Goal: Task Accomplishment & Management: Manage account settings

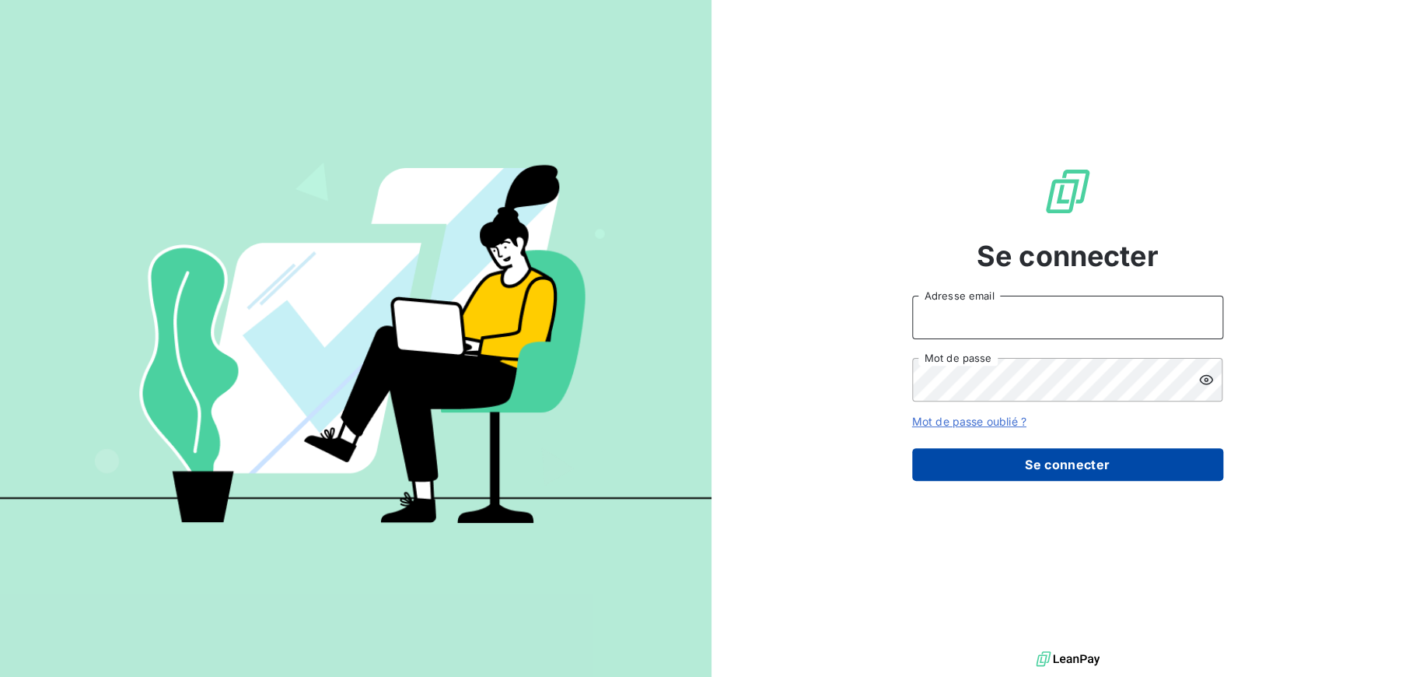
type input "[PERSON_NAME][EMAIL_ADDRESS][DOMAIN_NAME]"
click at [1065, 467] on button "Se connecter" at bounding box center [1067, 464] width 311 height 33
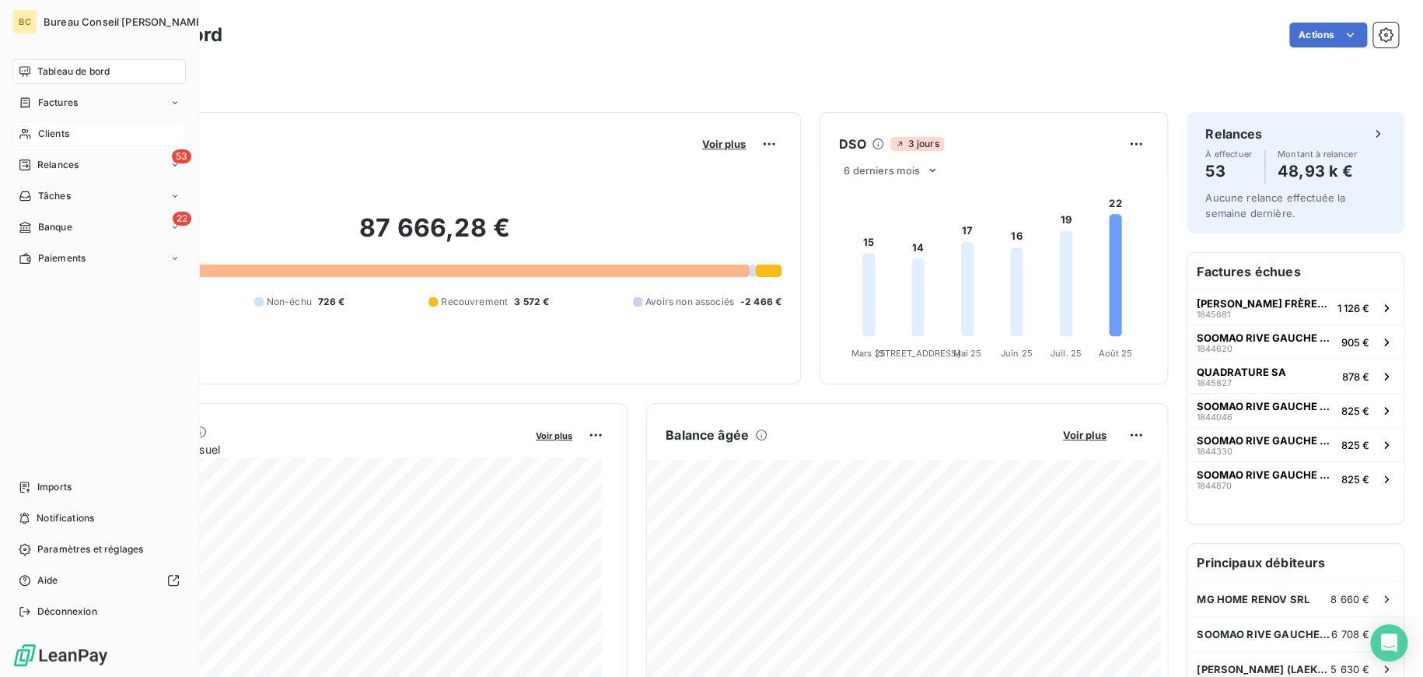
click at [30, 131] on icon at bounding box center [25, 134] width 13 height 12
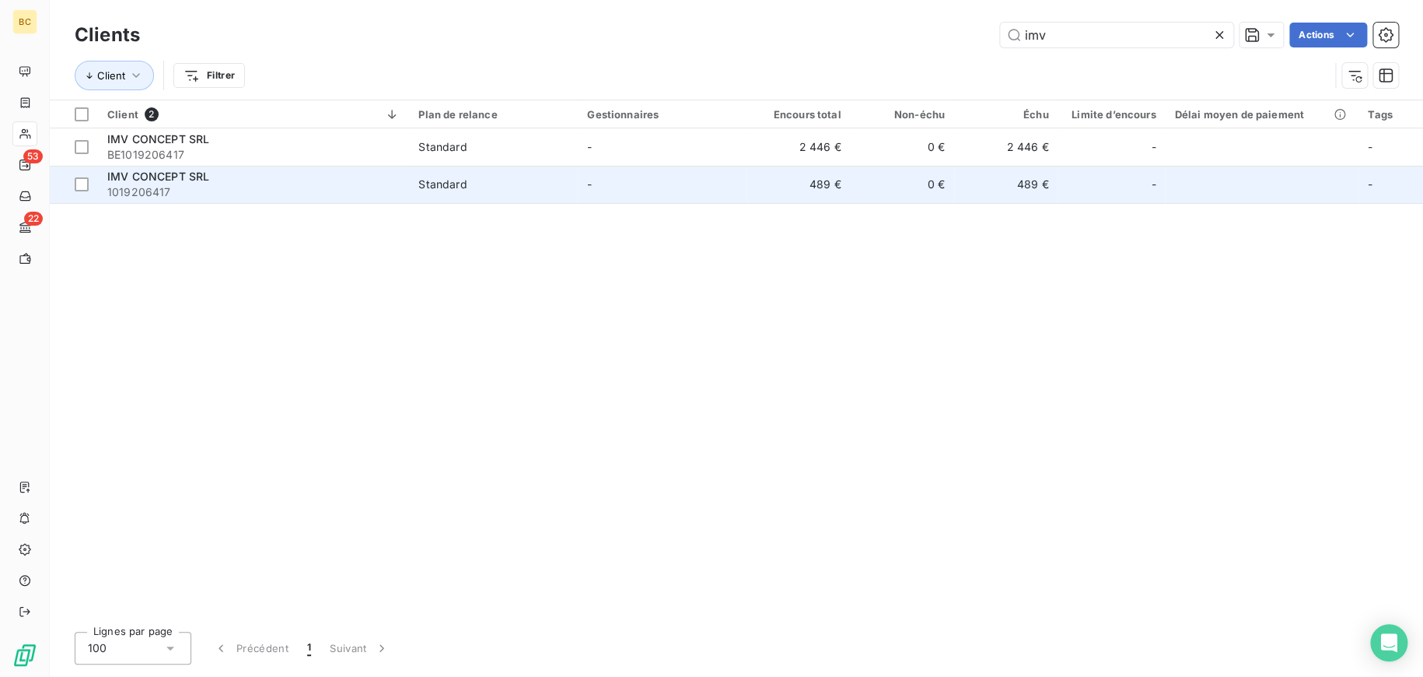
type input "imv"
click at [124, 183] on span "IMV CONCEPT SRL" at bounding box center [158, 176] width 102 height 13
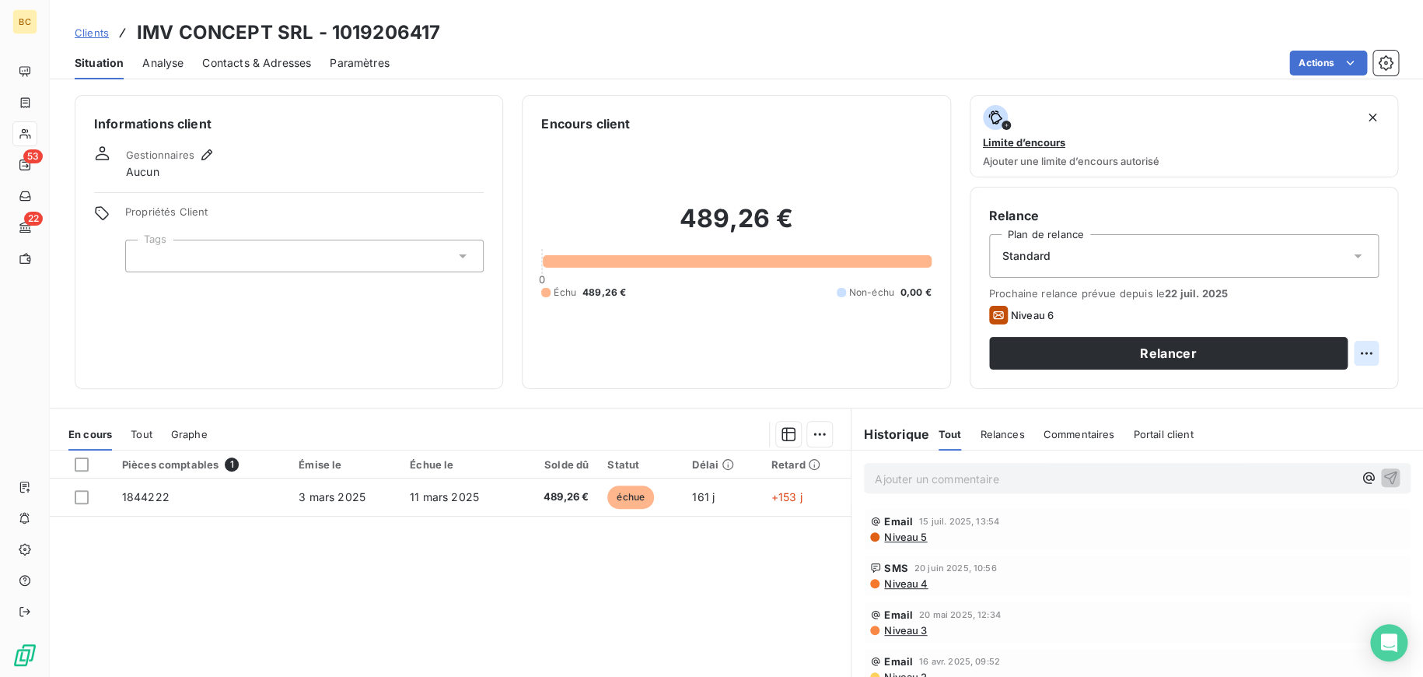
click at [1353, 355] on html "BC 53 22 Clients IMV CONCEPT SRL - 1019206417 Situation Analyse Contacts & Adre…" at bounding box center [711, 338] width 1423 height 677
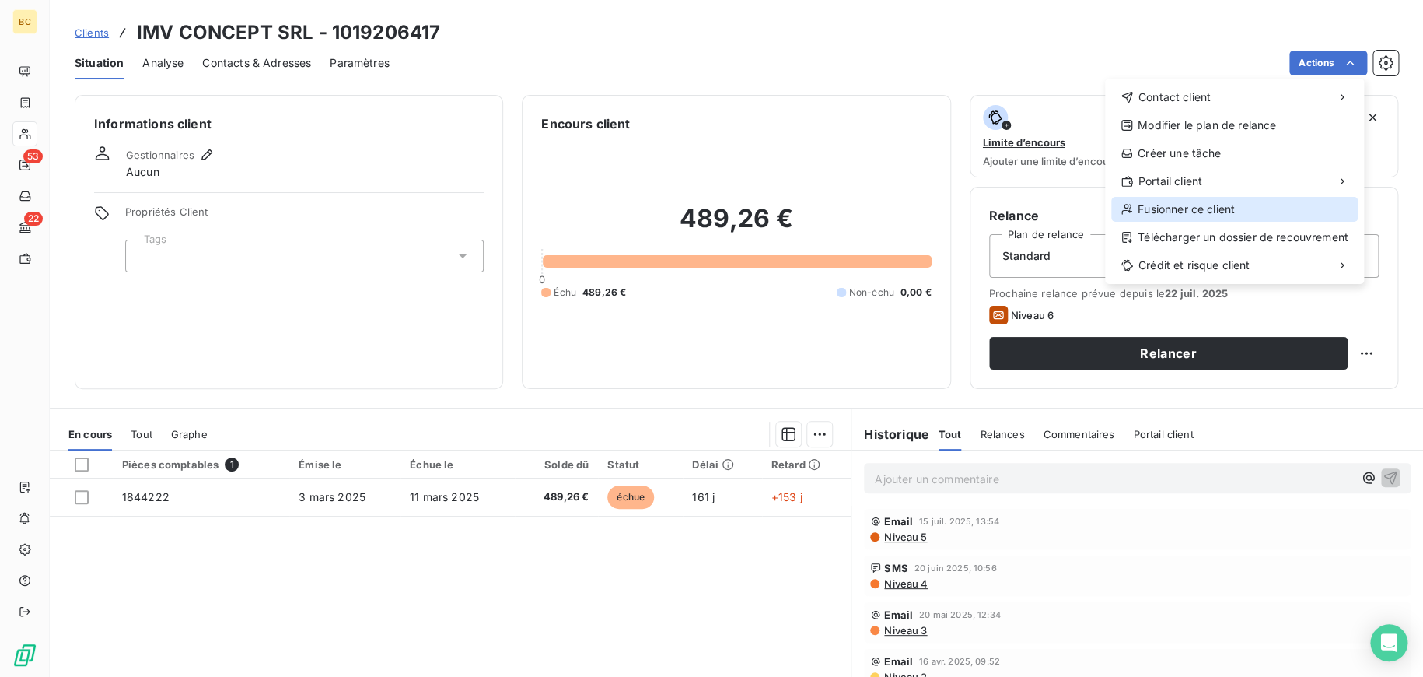
click at [1171, 217] on div "Fusionner ce client" at bounding box center [1234, 209] width 246 height 25
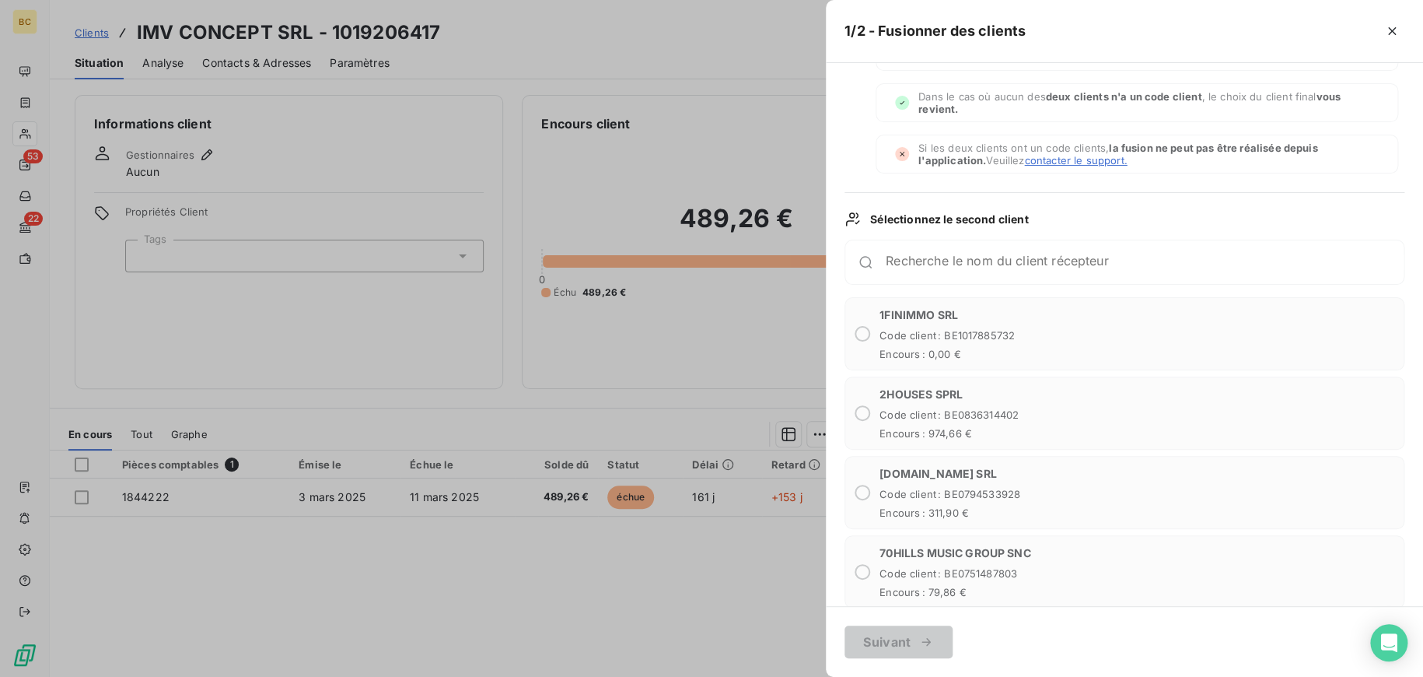
scroll to position [78, 0]
click at [978, 260] on input "Recherche le nom du client récepteur" at bounding box center [1145, 268] width 518 height 16
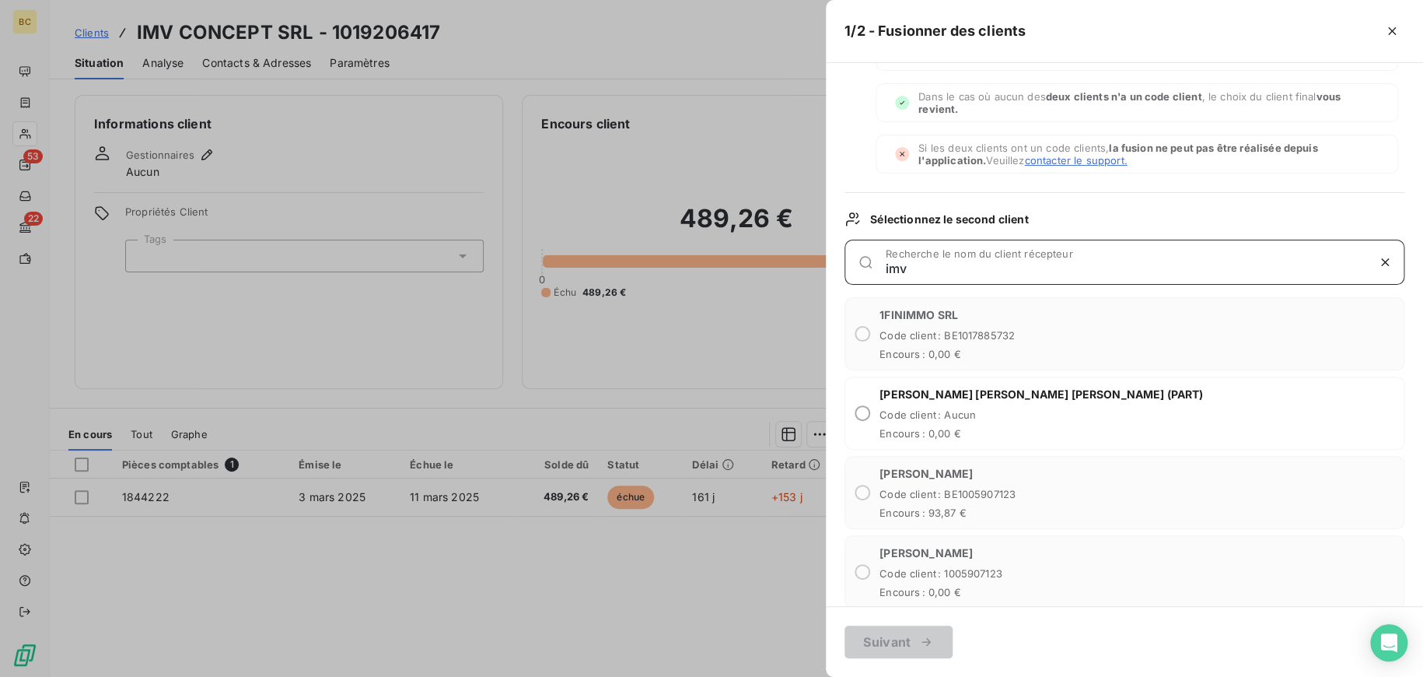
scroll to position [0, 0]
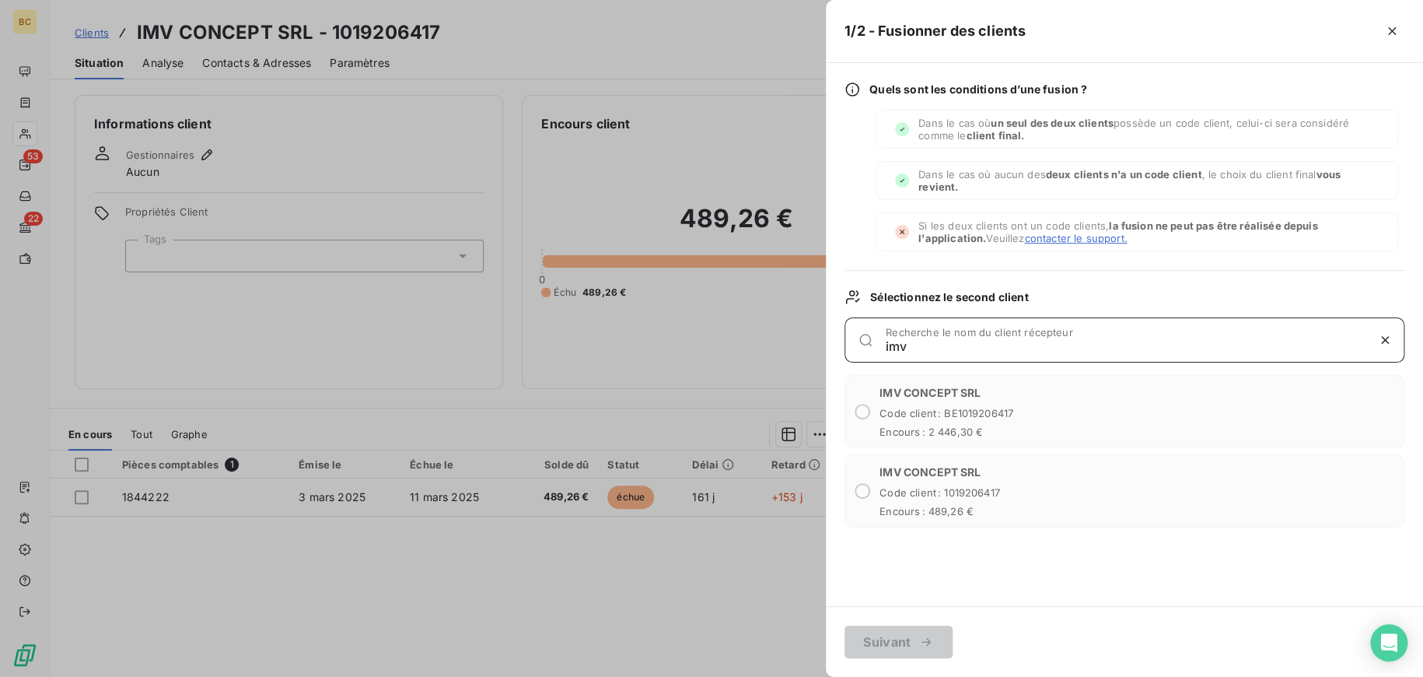
type input "imv"
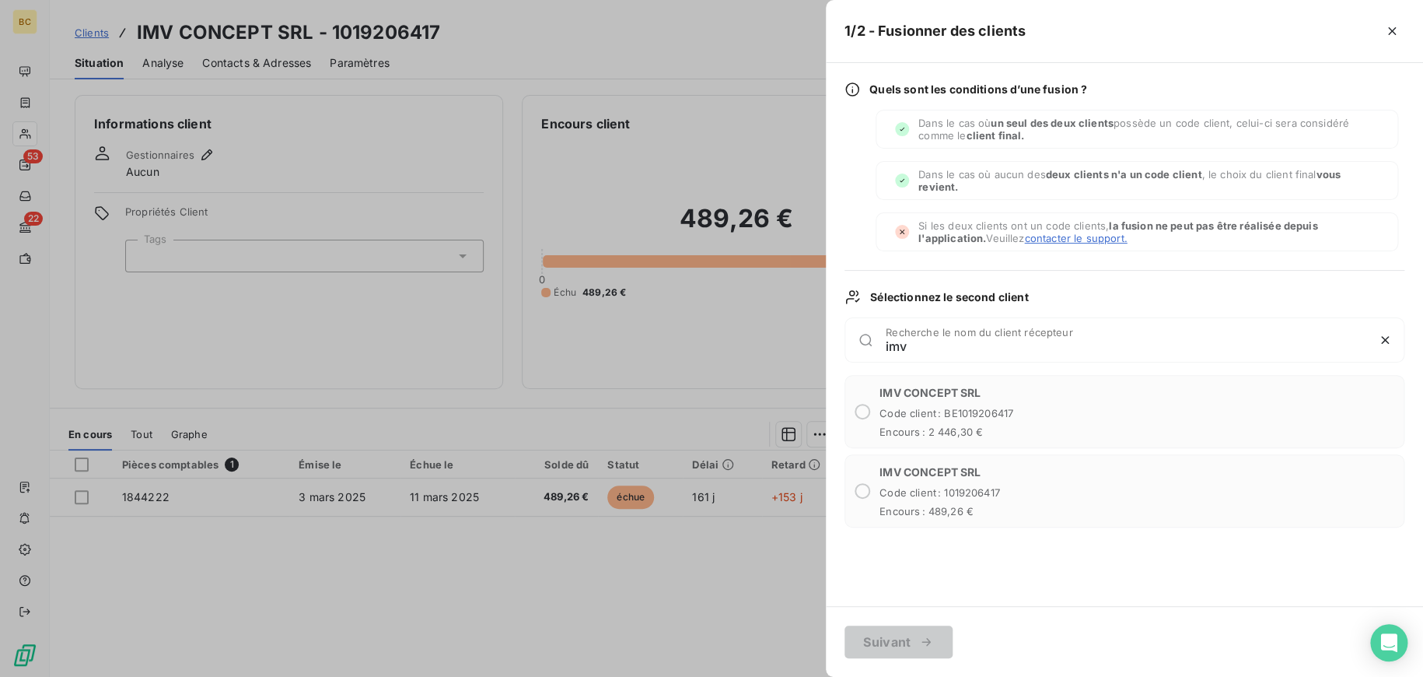
click at [1001, 423] on div "IMV CONCEPT SRL Code client : BE1019206417 Encours : 2 446,30 €" at bounding box center [946, 411] width 134 height 53
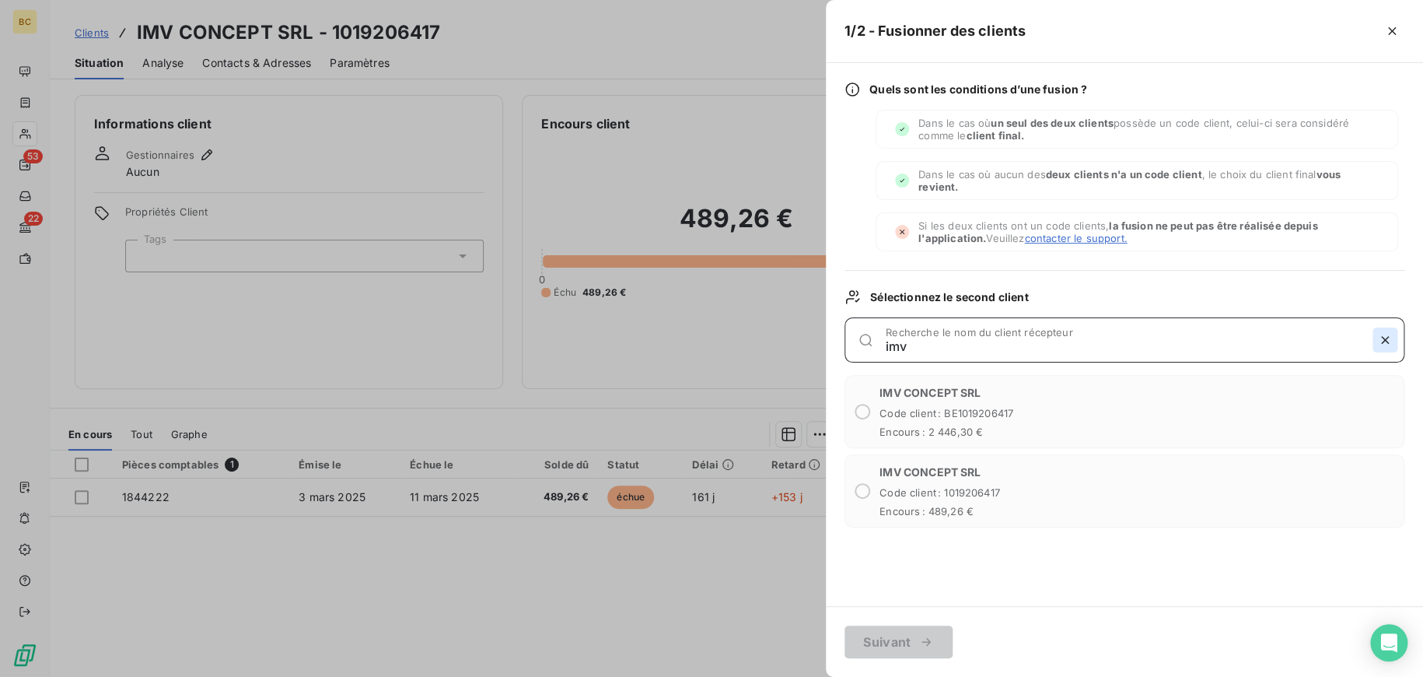
click at [1379, 342] on icon "button" at bounding box center [1385, 340] width 16 height 16
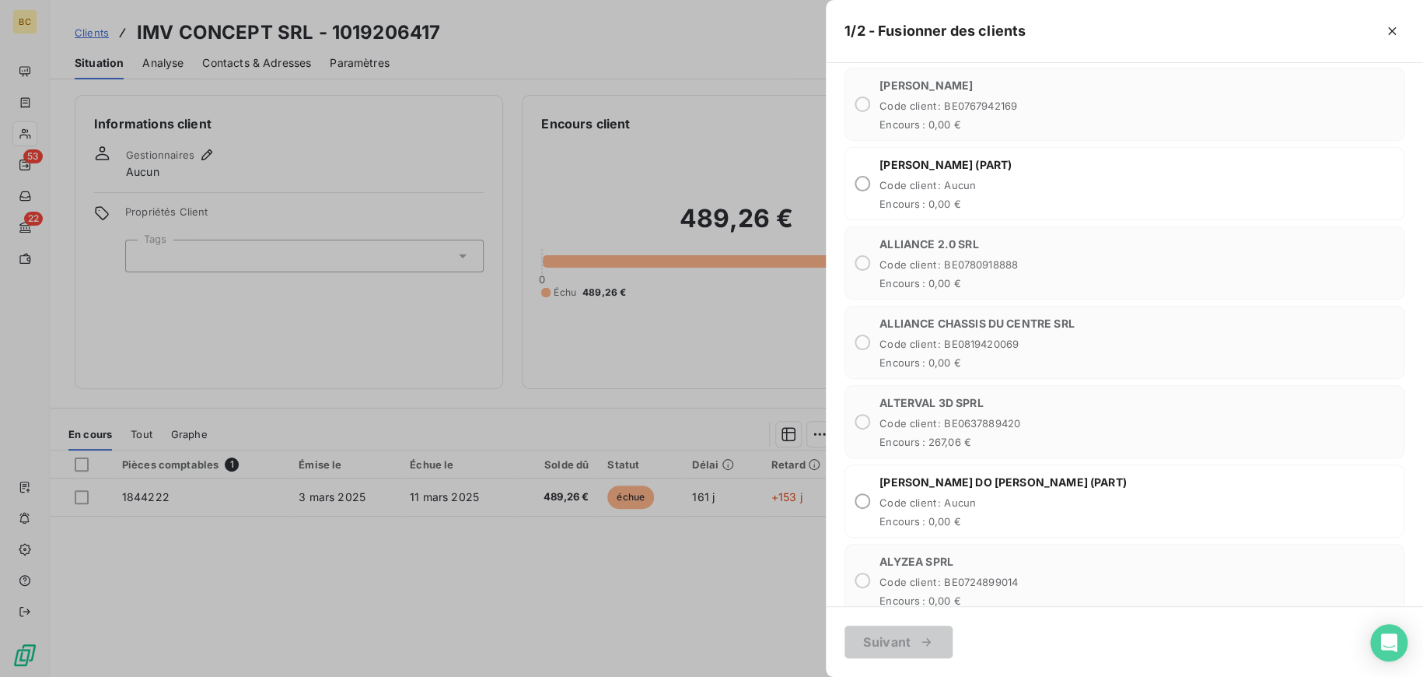
scroll to position [1400, 0]
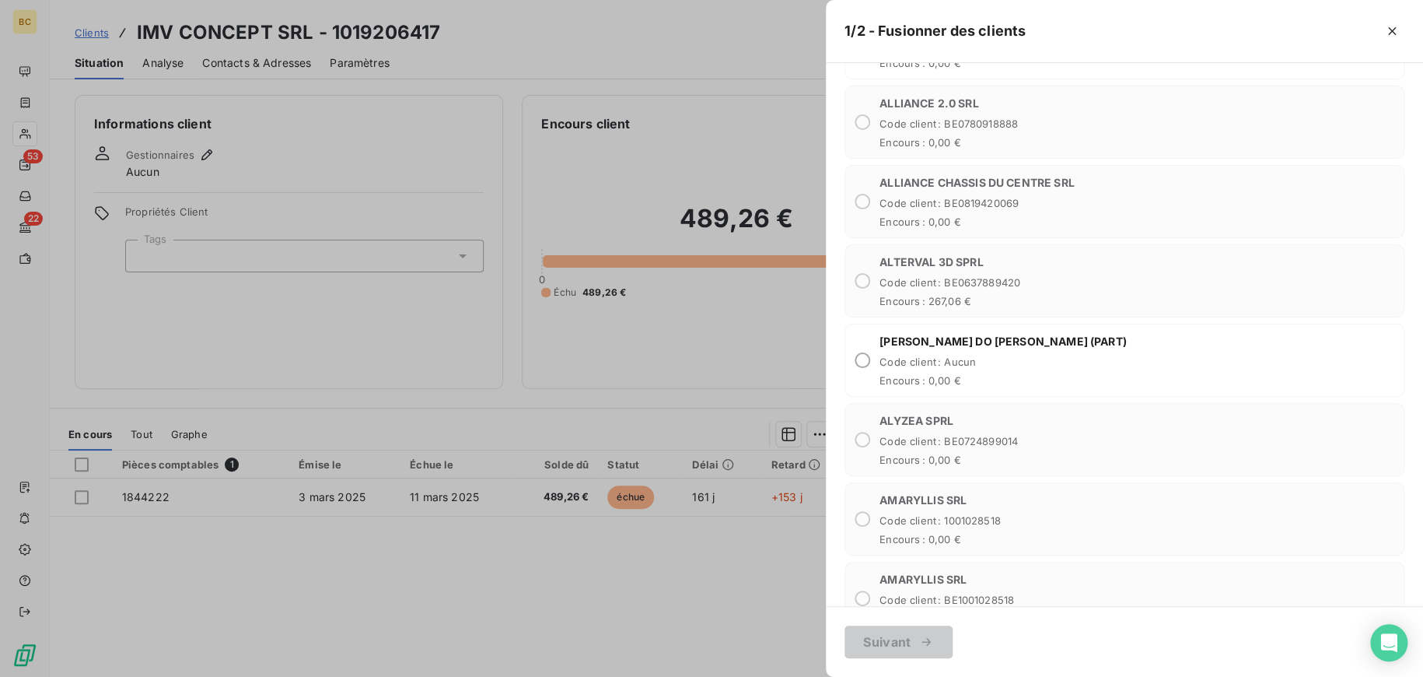
click at [382, 345] on div at bounding box center [711, 338] width 1423 height 677
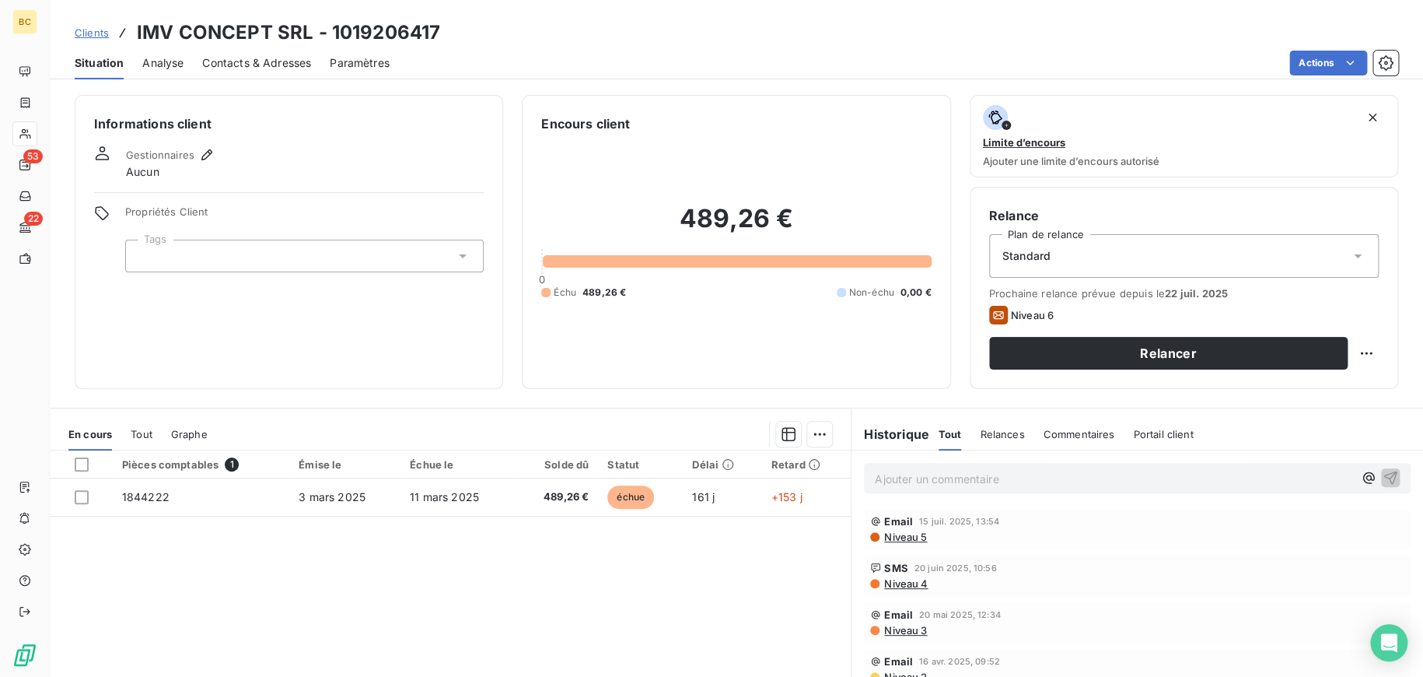
click at [96, 37] on span "Clients" at bounding box center [92, 32] width 34 height 12
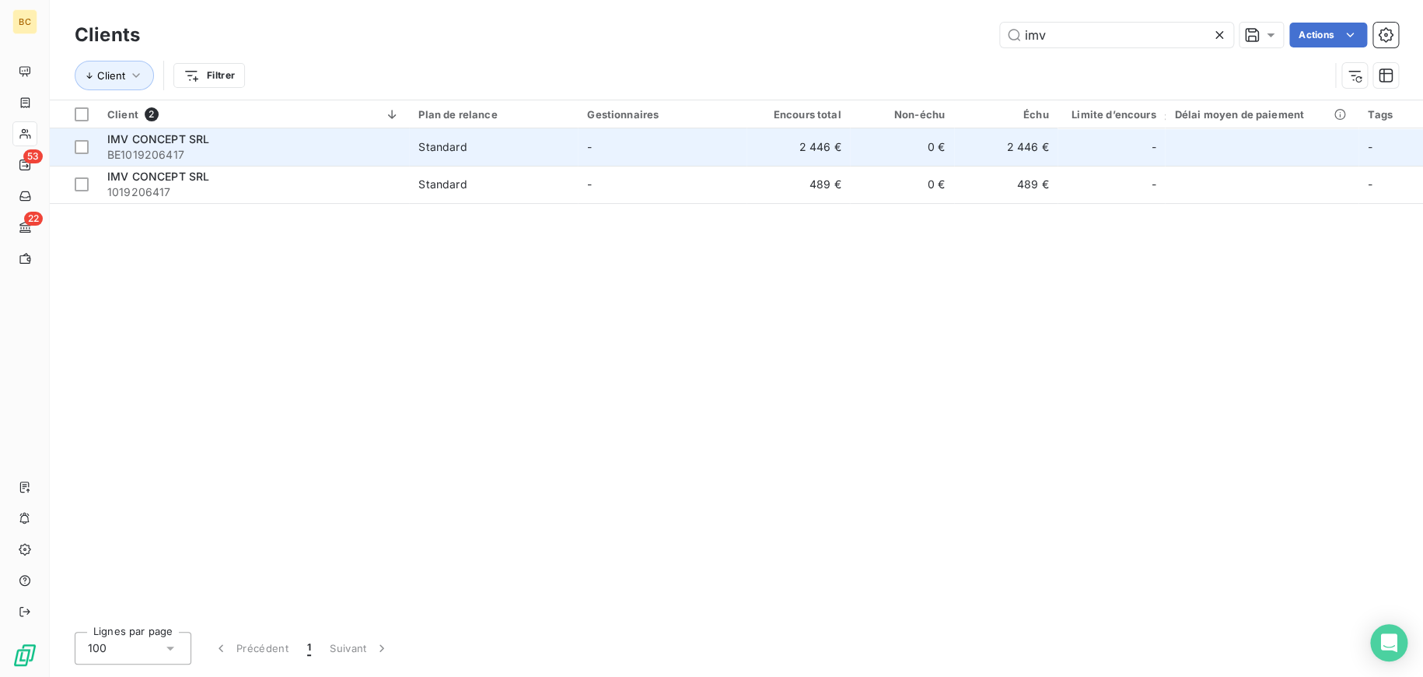
click at [138, 148] on span "BE1019206417" at bounding box center [253, 155] width 292 height 16
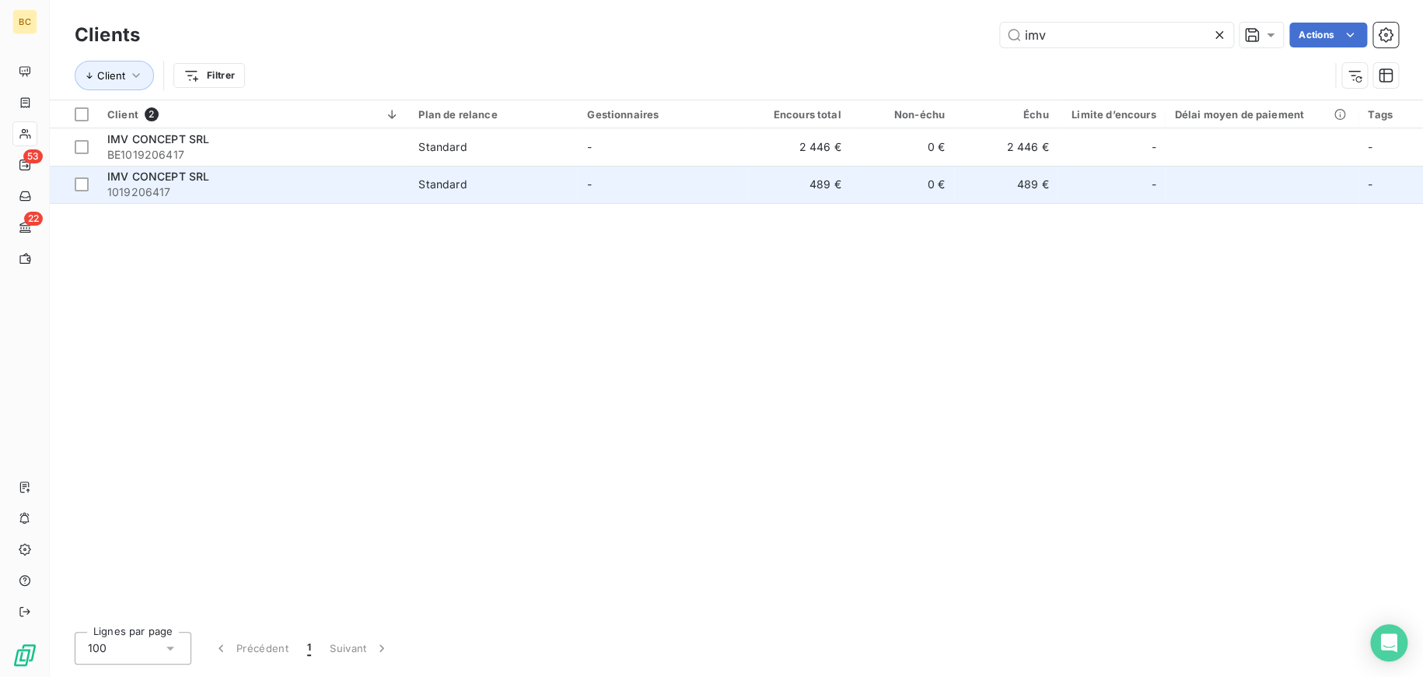
click at [154, 190] on span "1019206417" at bounding box center [253, 192] width 292 height 16
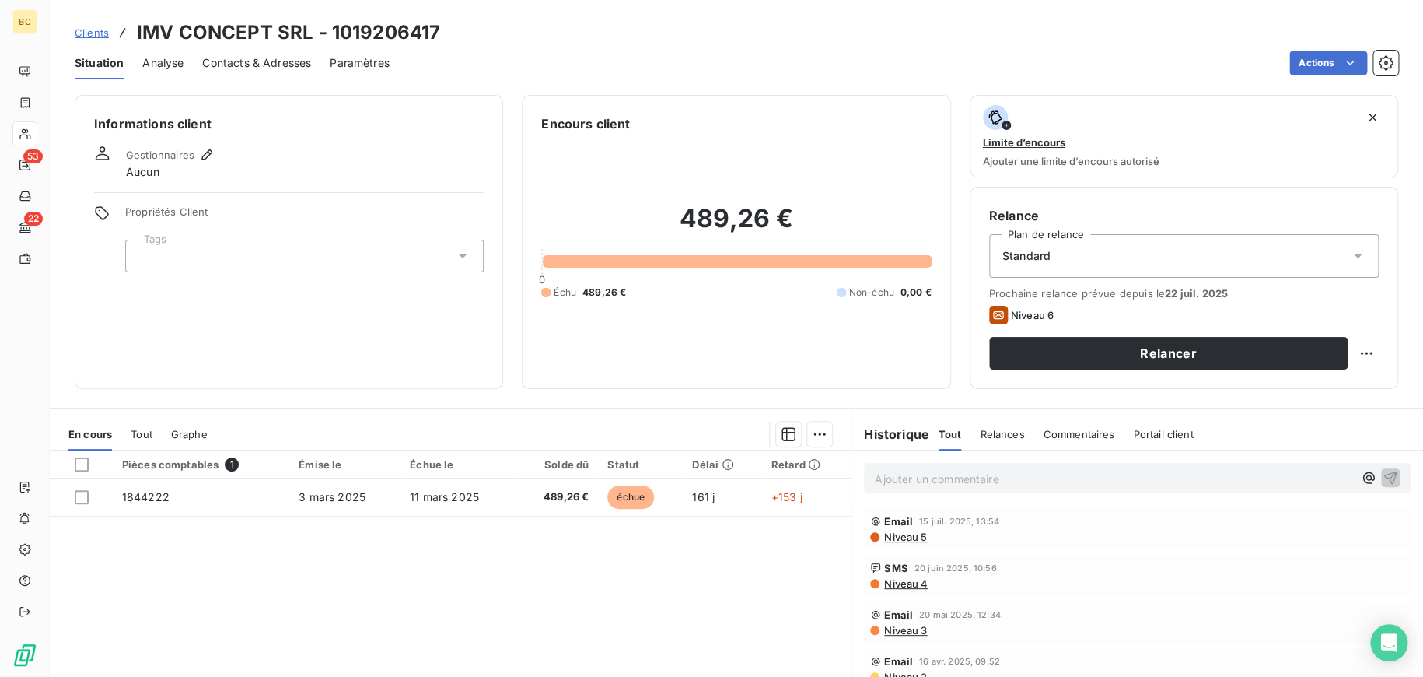
click at [134, 435] on span "Tout" at bounding box center [142, 434] width 22 height 12
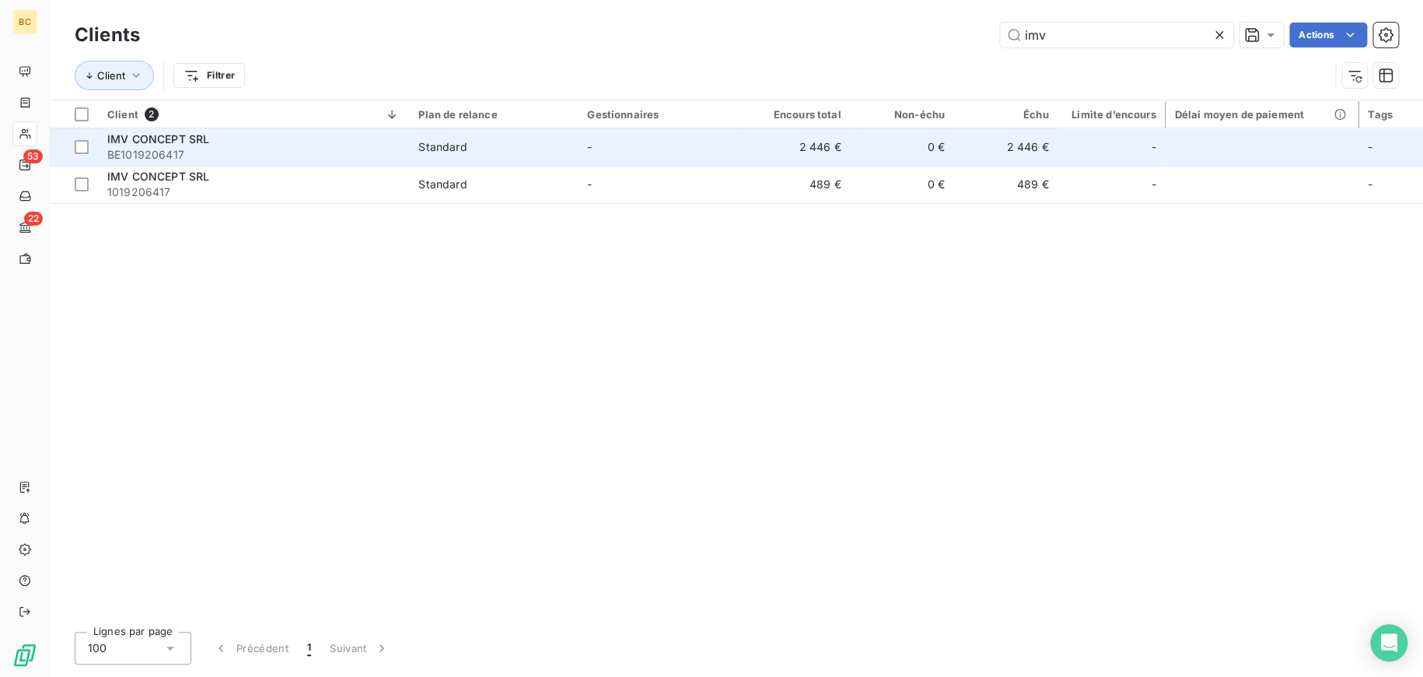
click at [183, 143] on span "IMV CONCEPT SRL" at bounding box center [158, 138] width 102 height 13
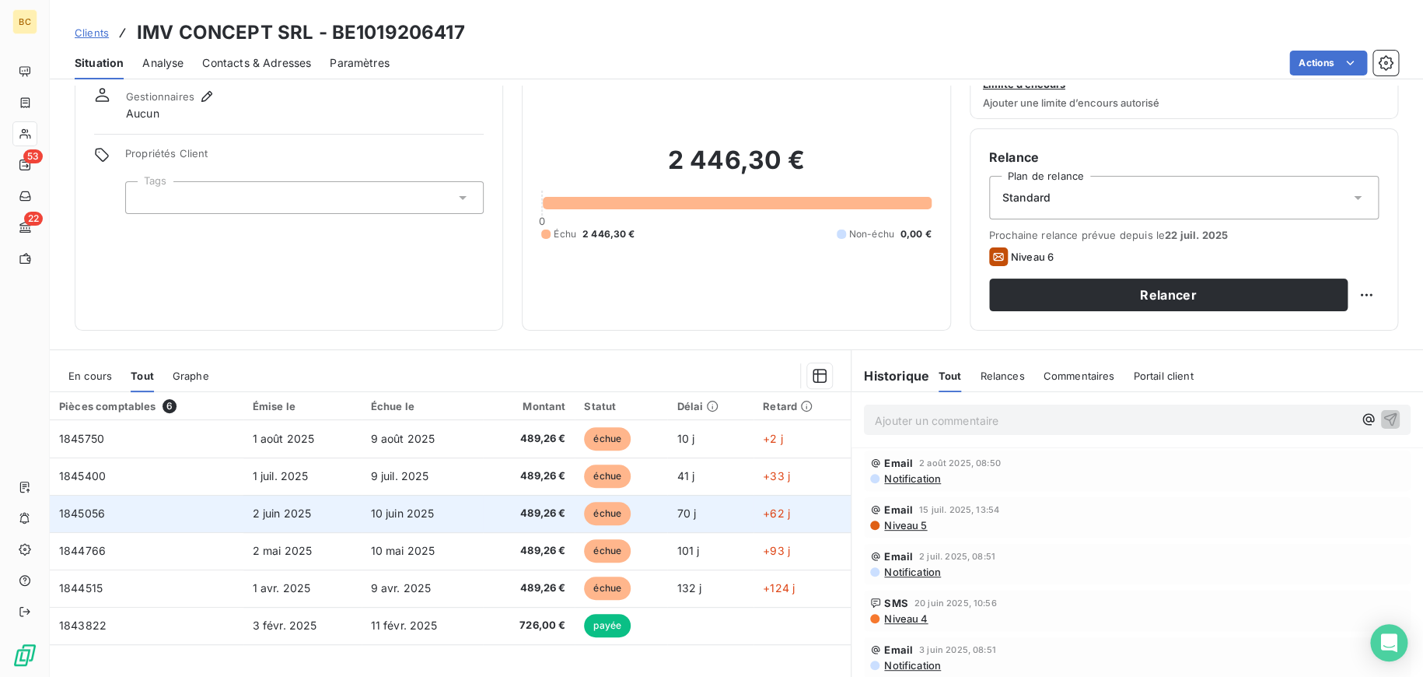
scroll to position [118, 0]
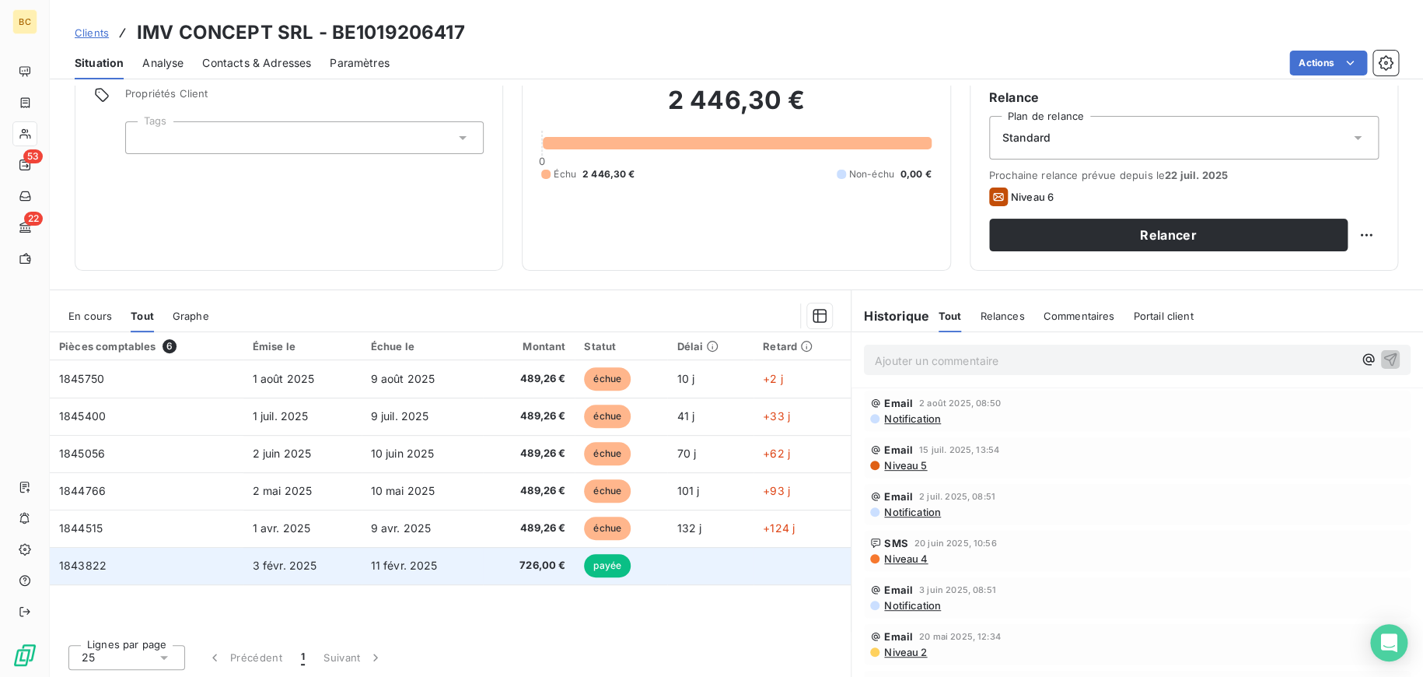
click at [336, 556] on td "3 févr. 2025" at bounding box center [302, 565] width 118 height 37
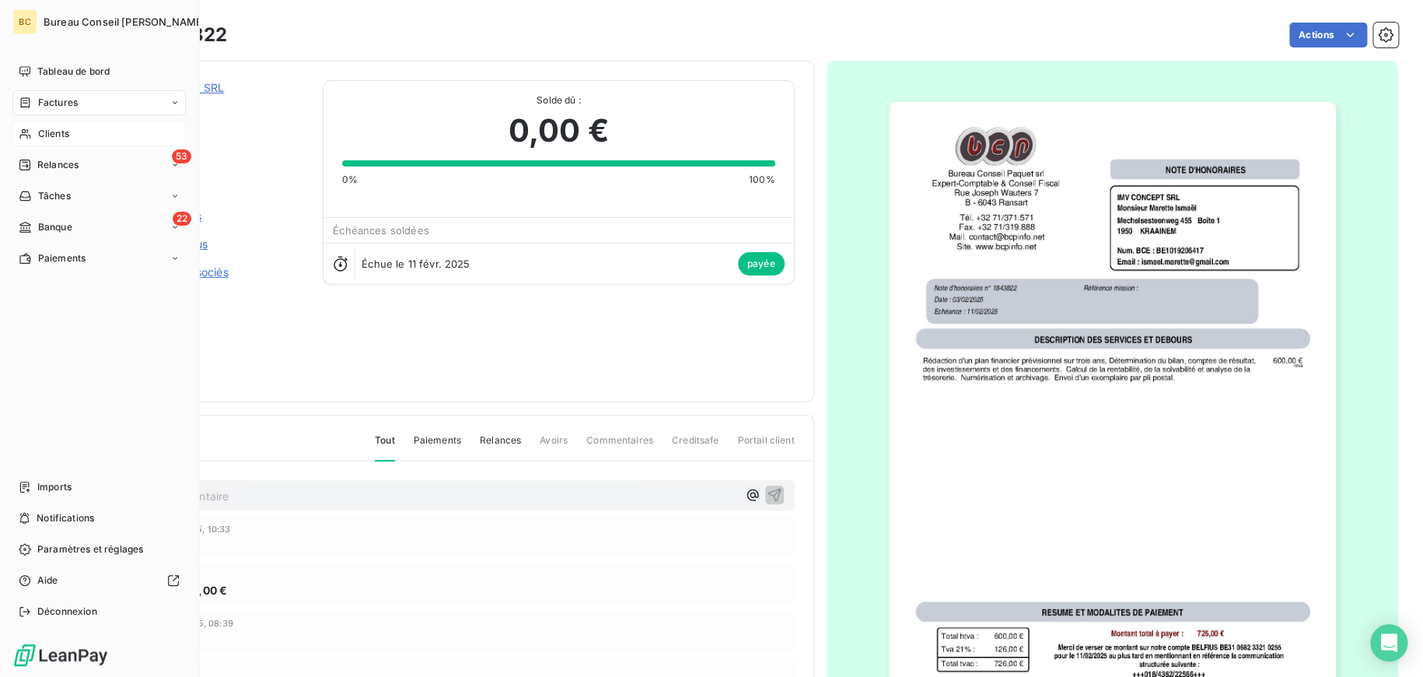
click at [27, 132] on icon at bounding box center [25, 134] width 13 height 12
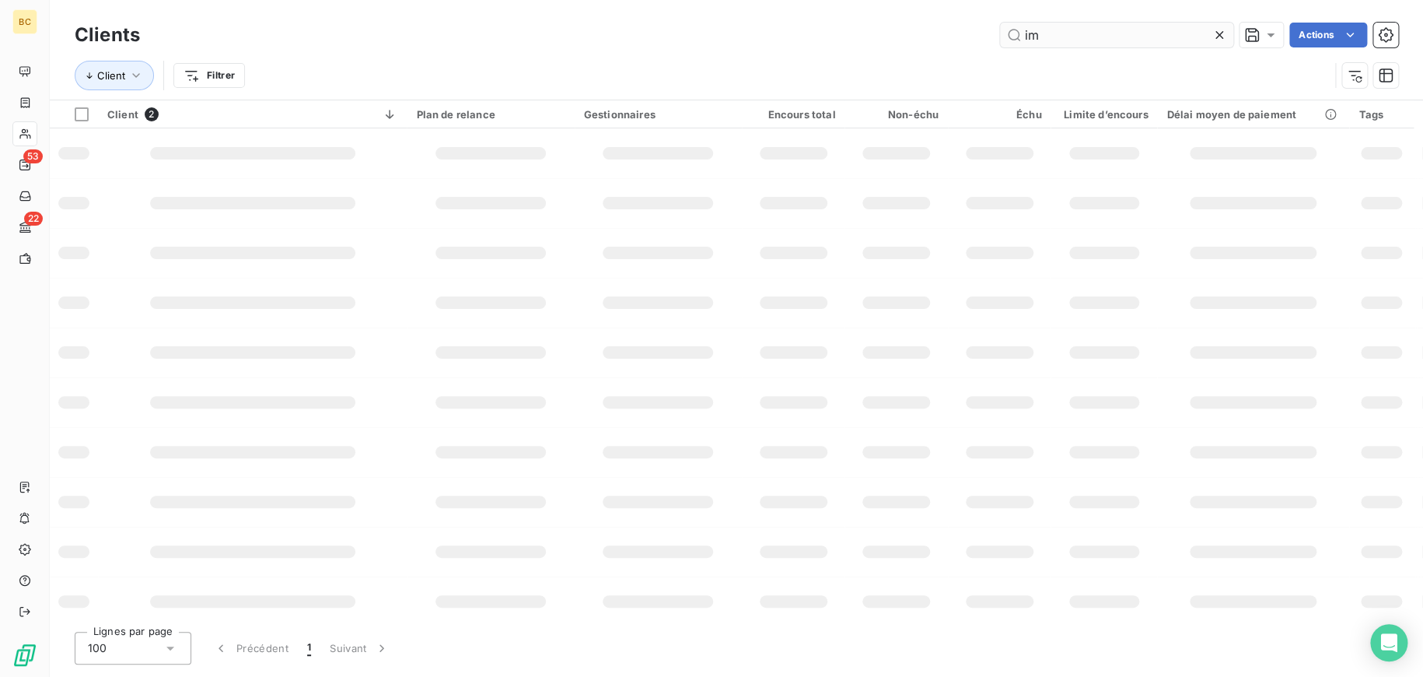
type input "i"
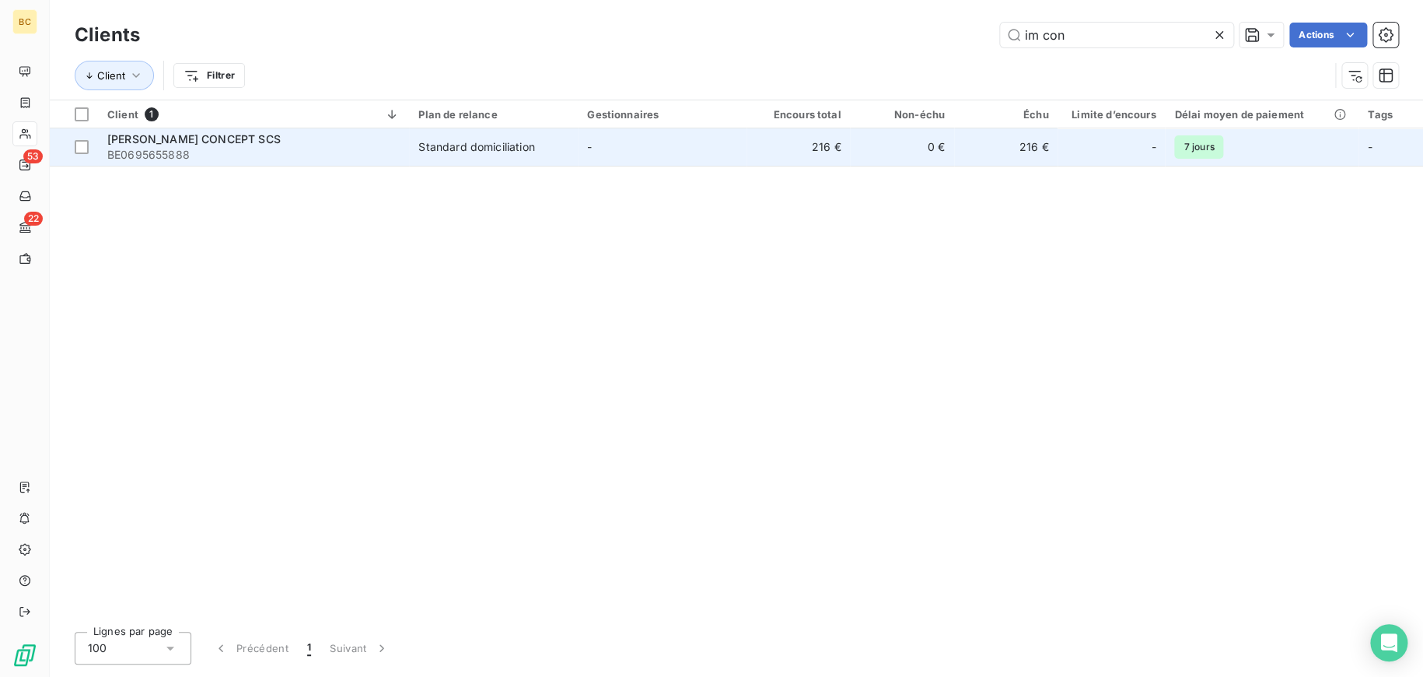
type input "im con"
click at [482, 144] on div "Standard domiciliation" at bounding box center [476, 147] width 116 height 16
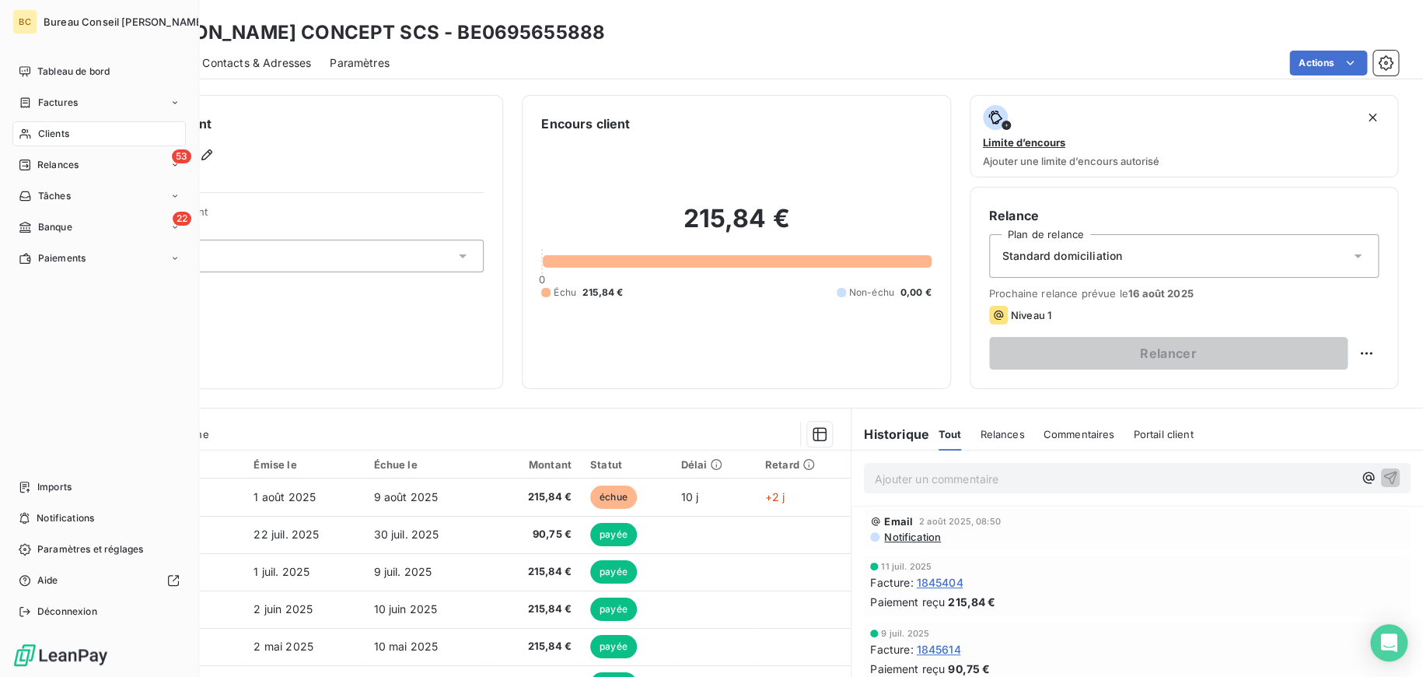
click at [40, 135] on span "Clients" at bounding box center [53, 134] width 31 height 14
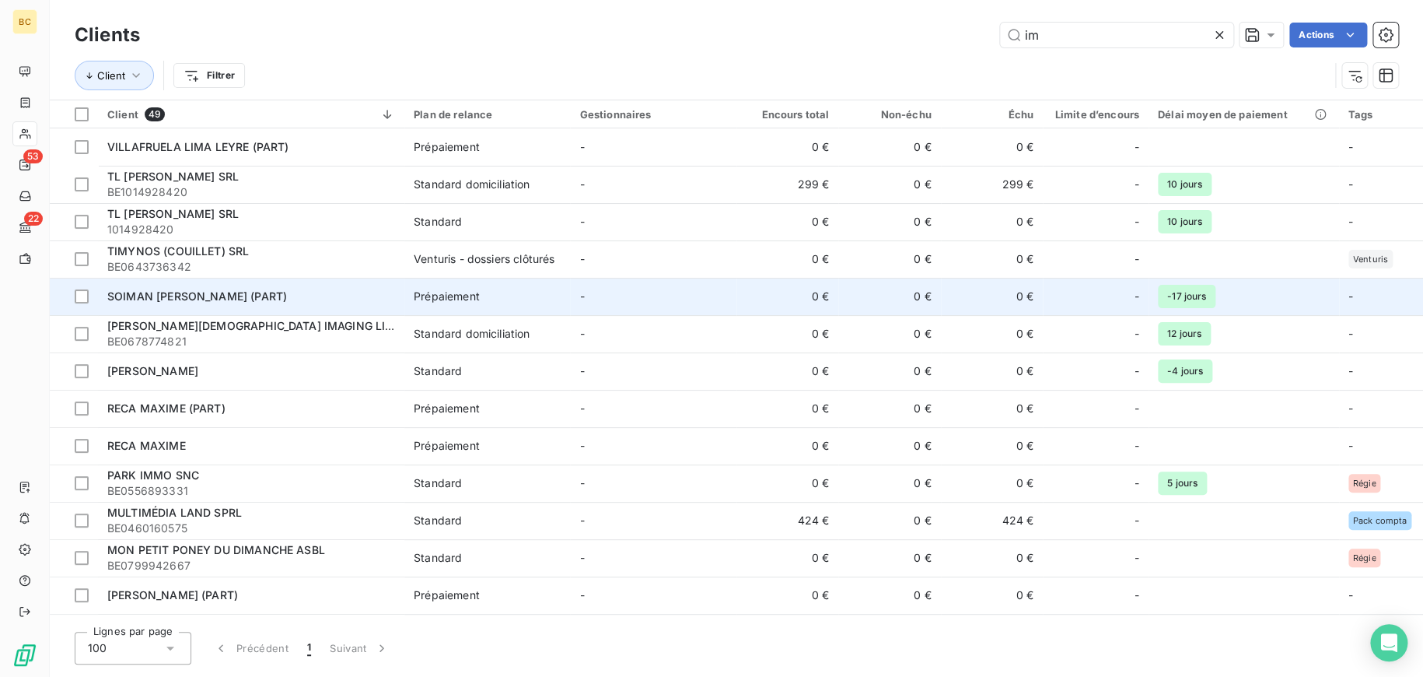
type input "i"
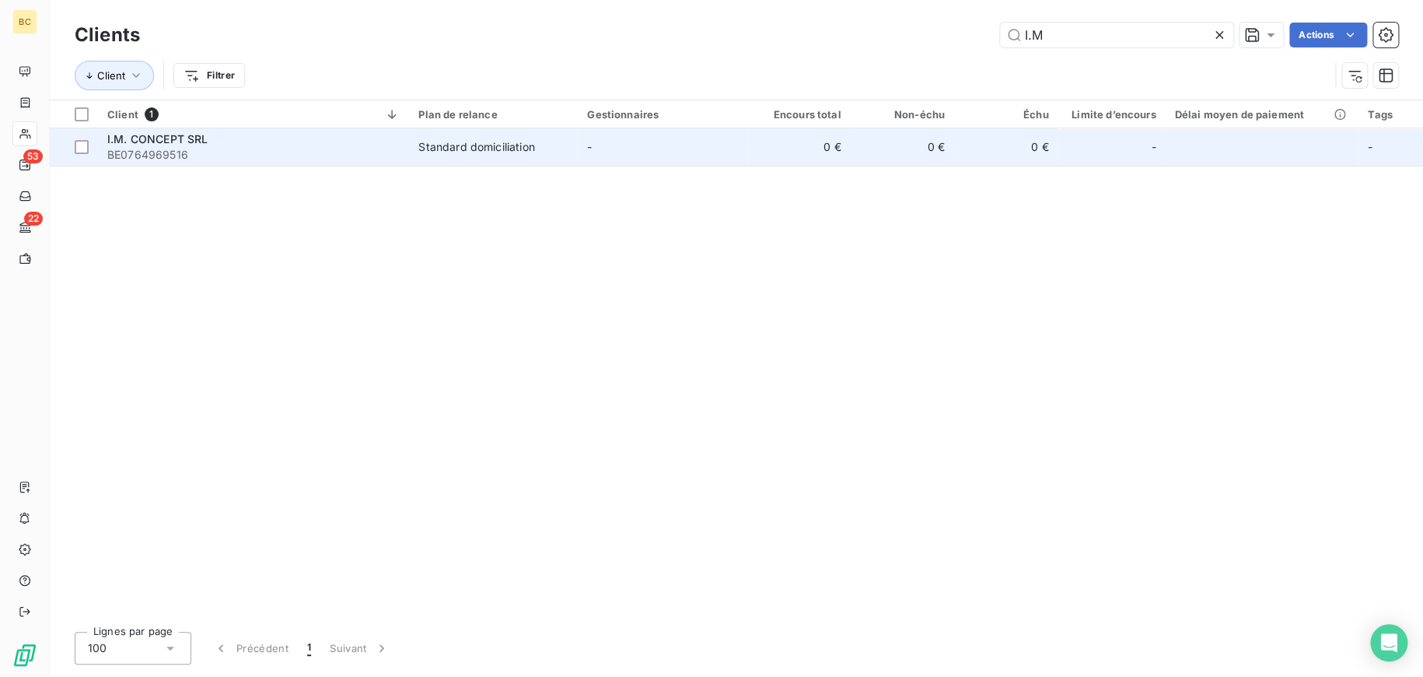
type input "I.M"
click at [167, 133] on span "I.M. CONCEPT SRL" at bounding box center [157, 138] width 100 height 13
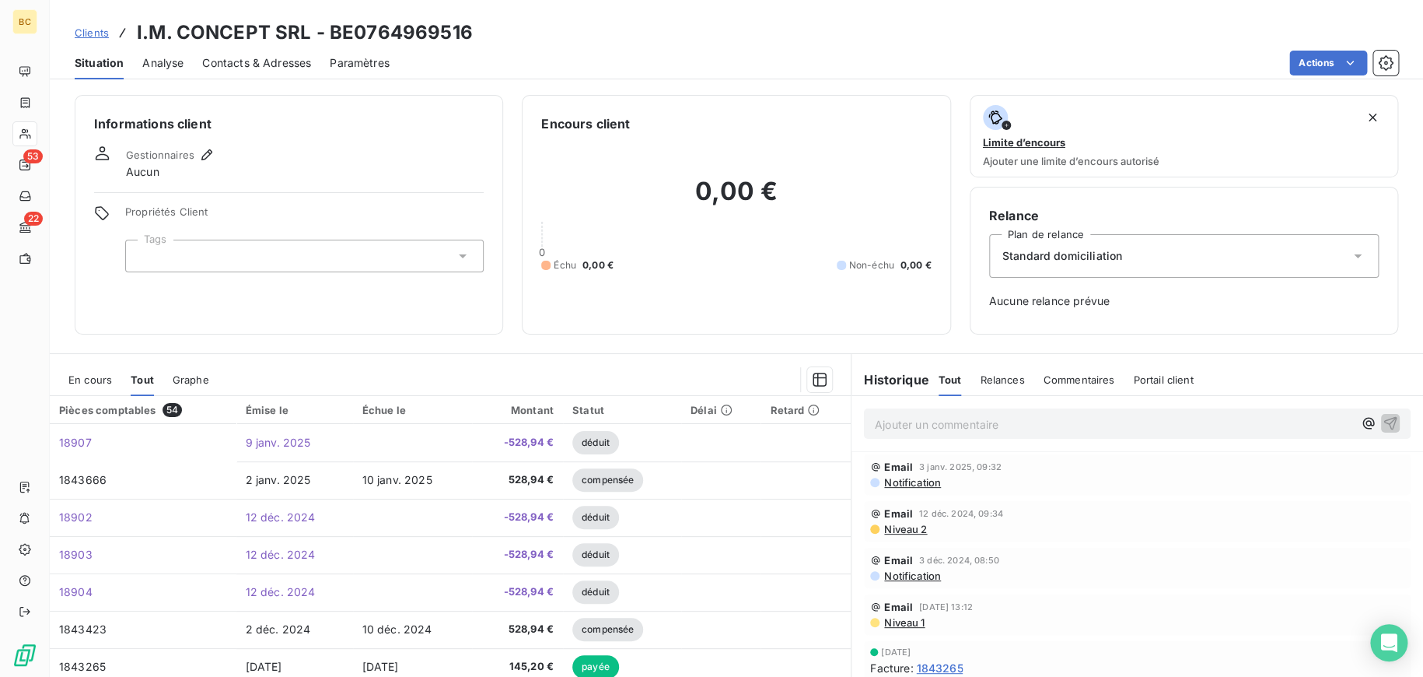
click at [90, 34] on span "Clients" at bounding box center [92, 32] width 34 height 12
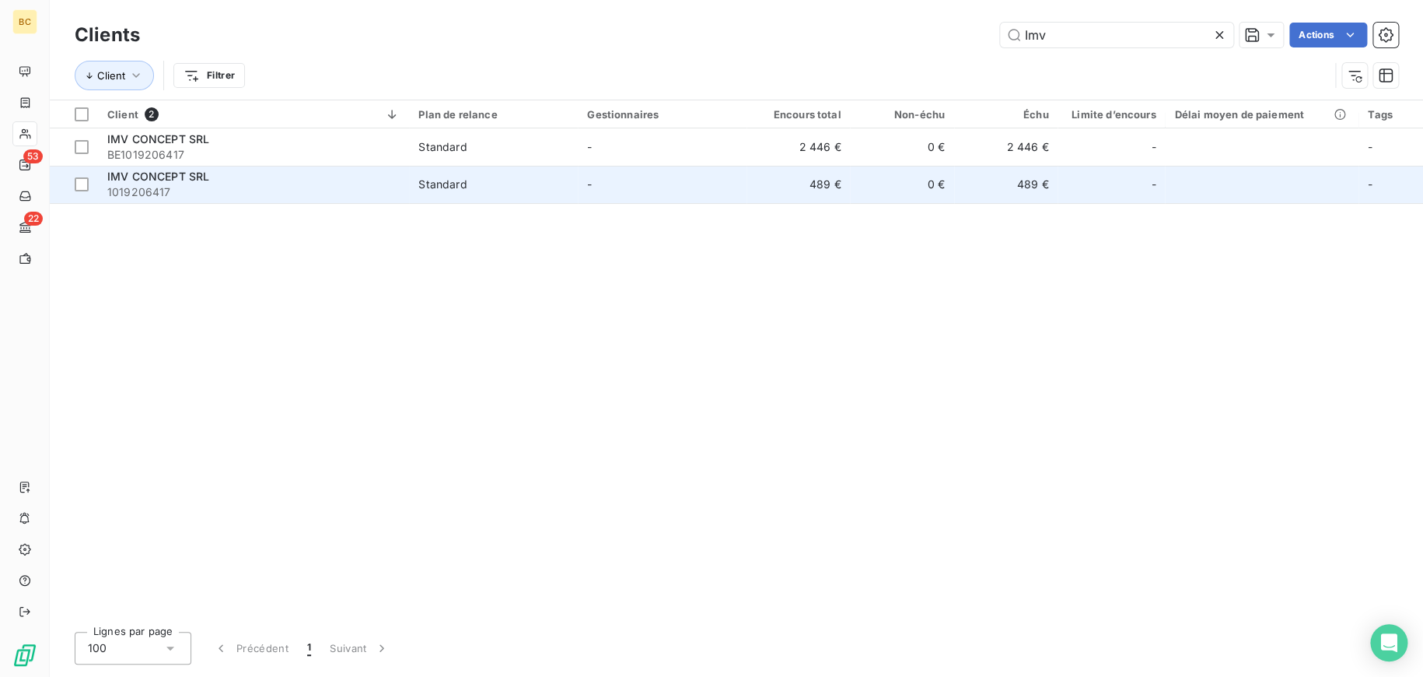
type input "Imv"
click at [425, 189] on div "Standard" at bounding box center [442, 185] width 48 height 16
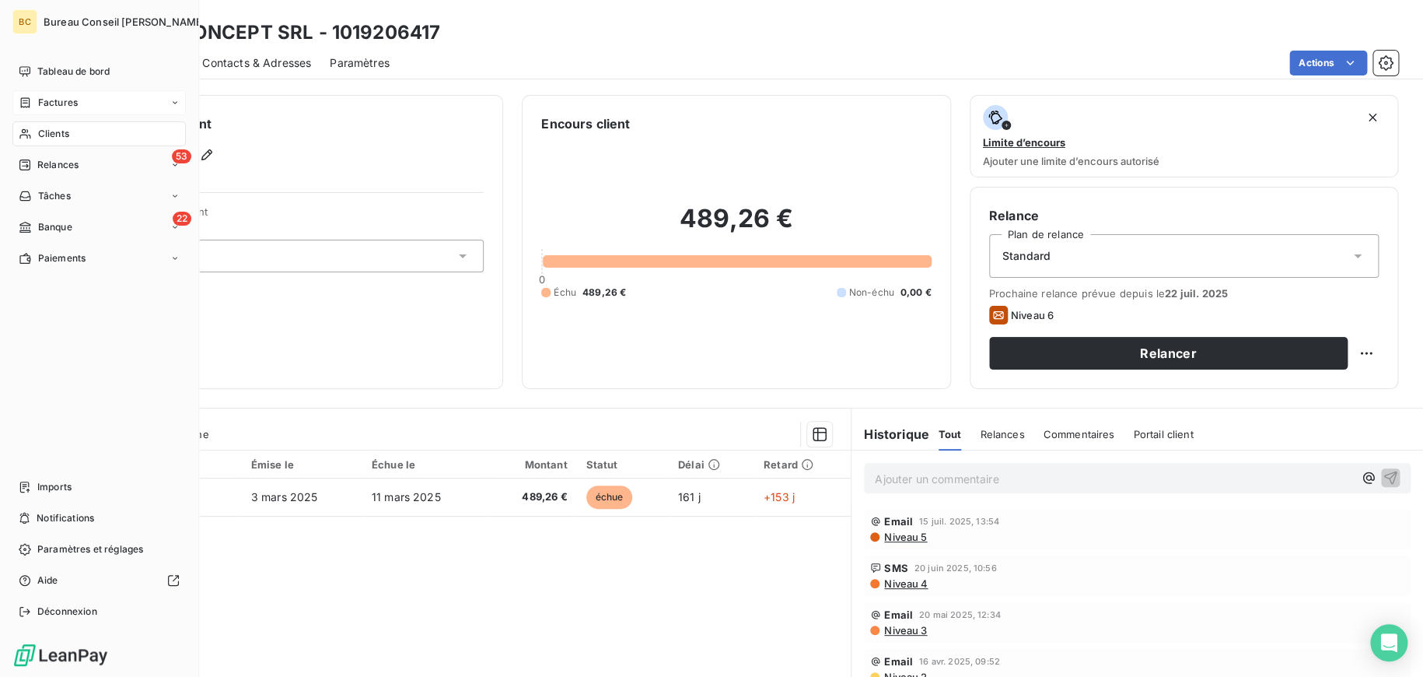
click at [34, 103] on div "Factures" at bounding box center [48, 103] width 59 height 14
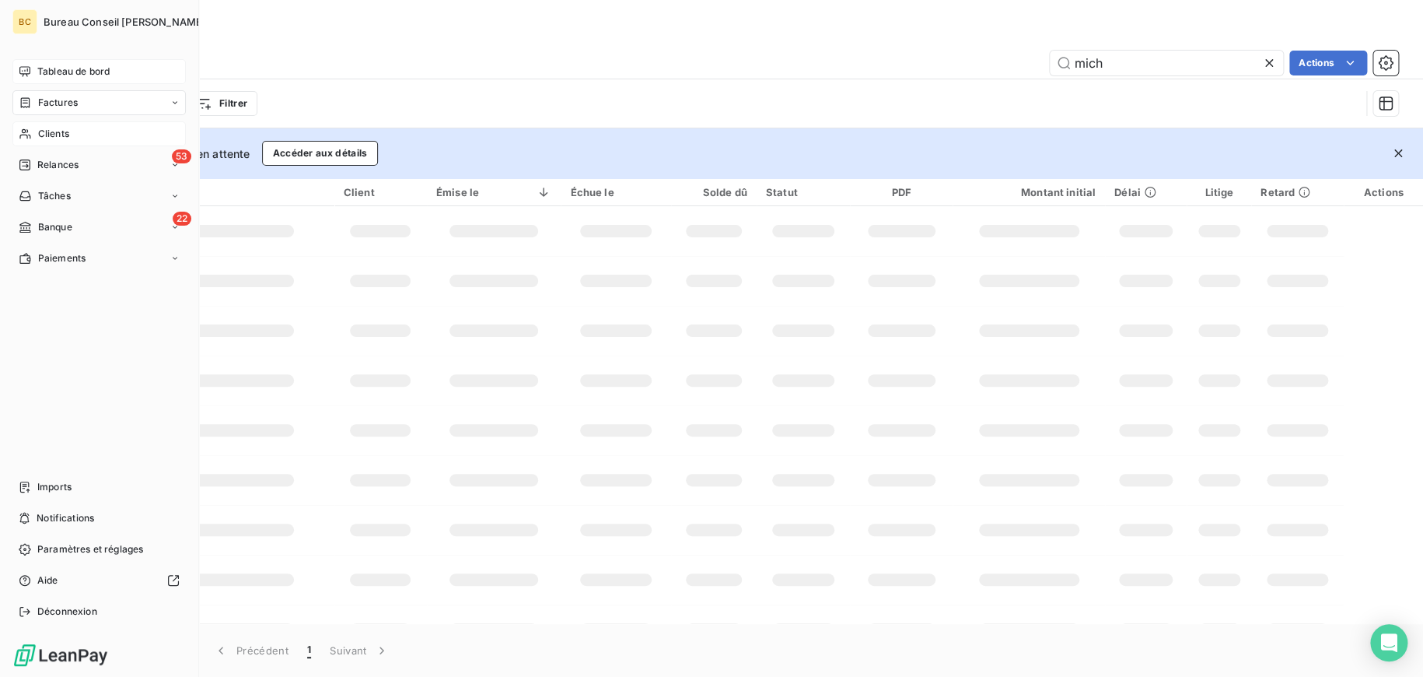
click at [43, 69] on span "Tableau de bord" at bounding box center [73, 72] width 72 height 14
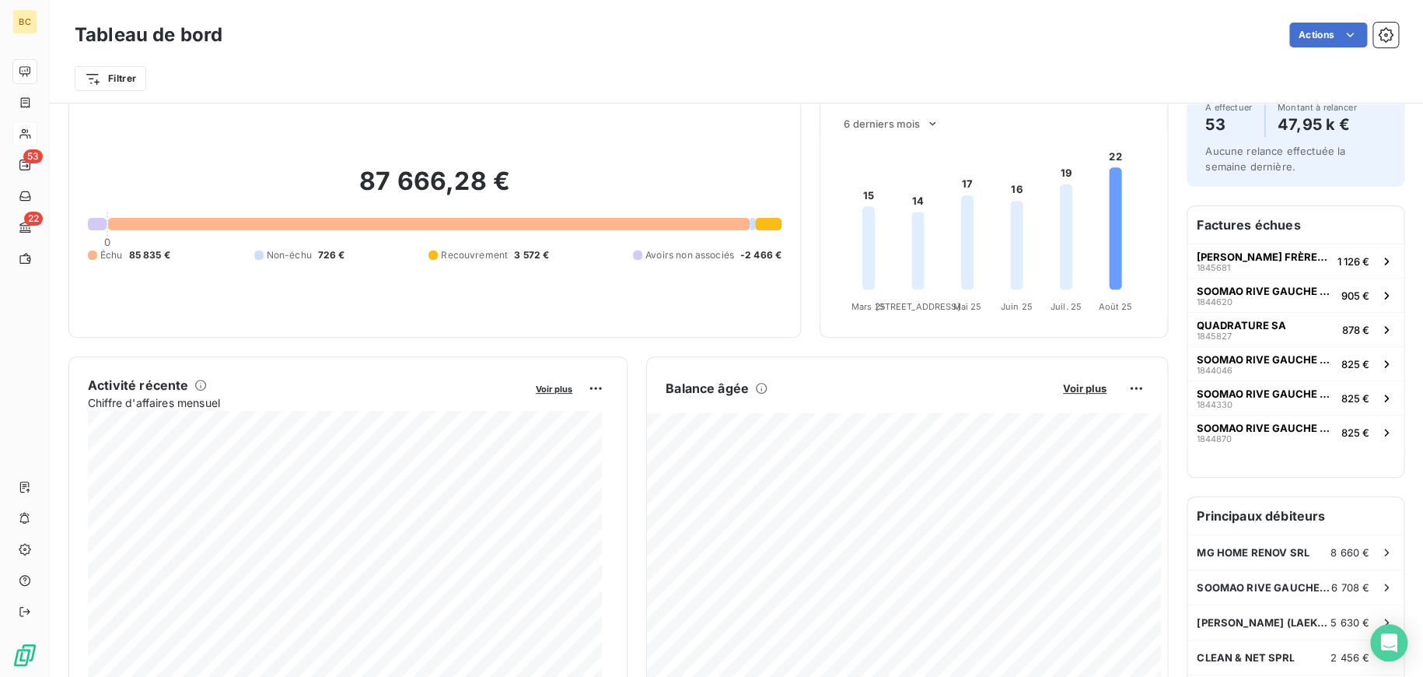
scroll to position [233, 0]
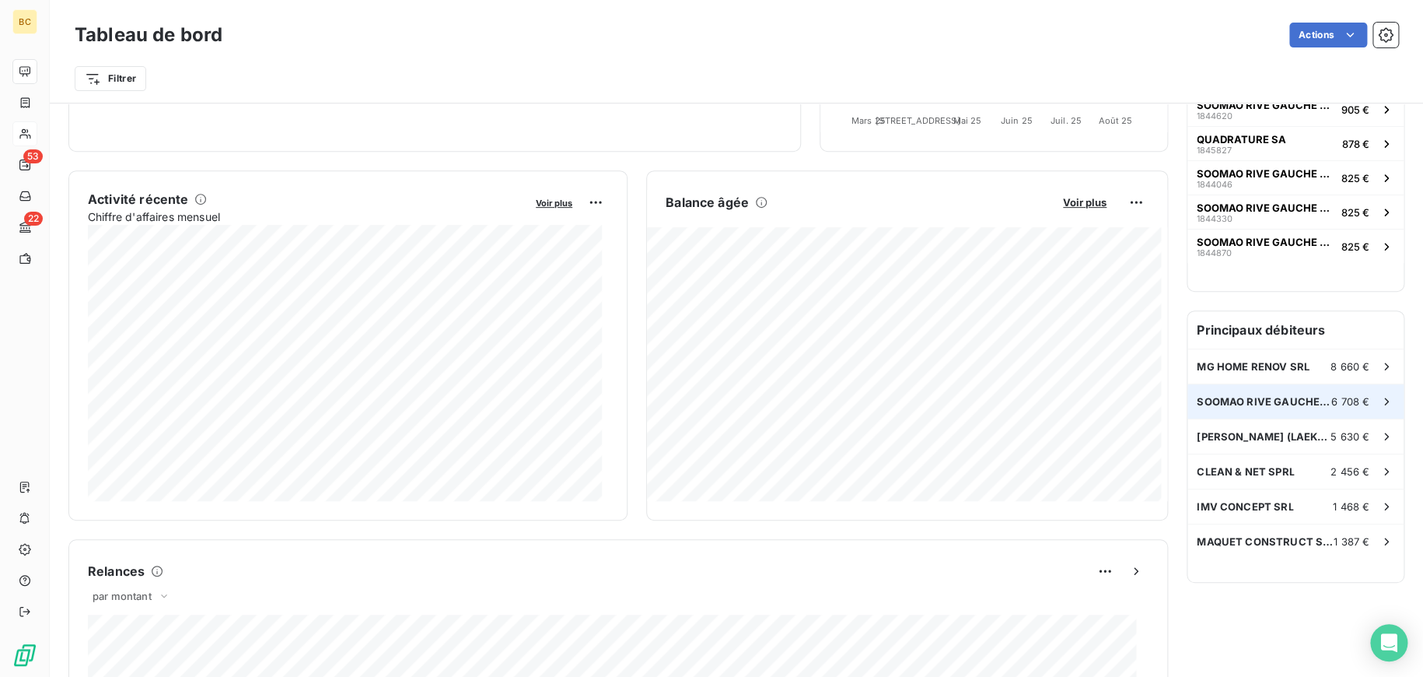
click at [1270, 404] on span "SOOMAO RIVE GAUCHE SRL" at bounding box center [1264, 401] width 135 height 12
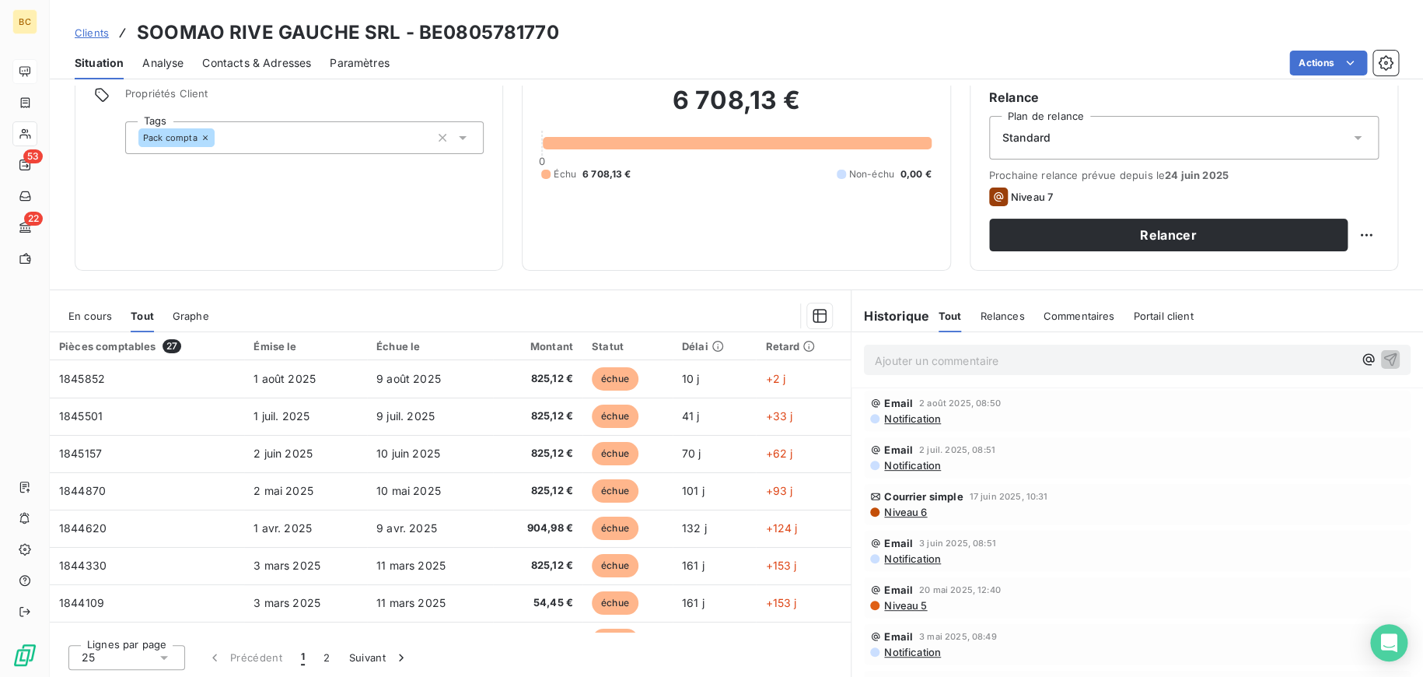
click at [77, 33] on span "Clients" at bounding box center [92, 32] width 34 height 12
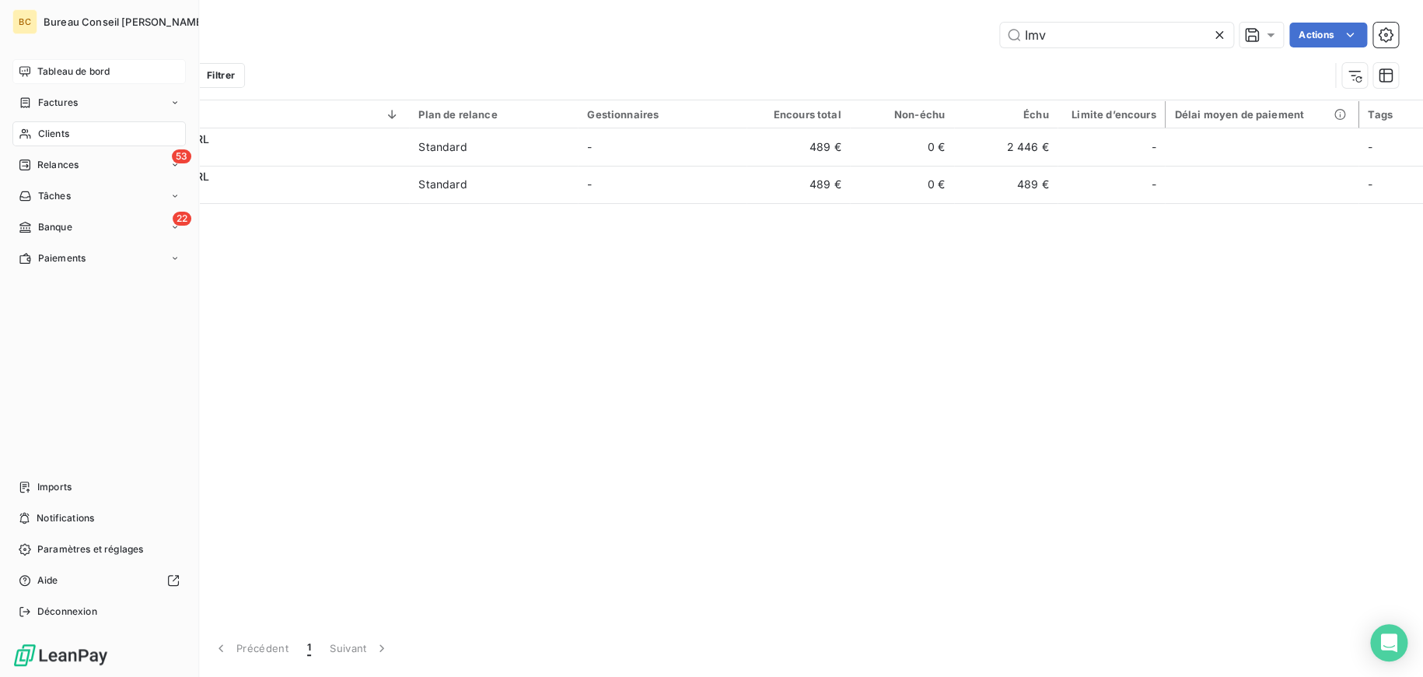
click at [47, 72] on span "Tableau de bord" at bounding box center [73, 72] width 72 height 14
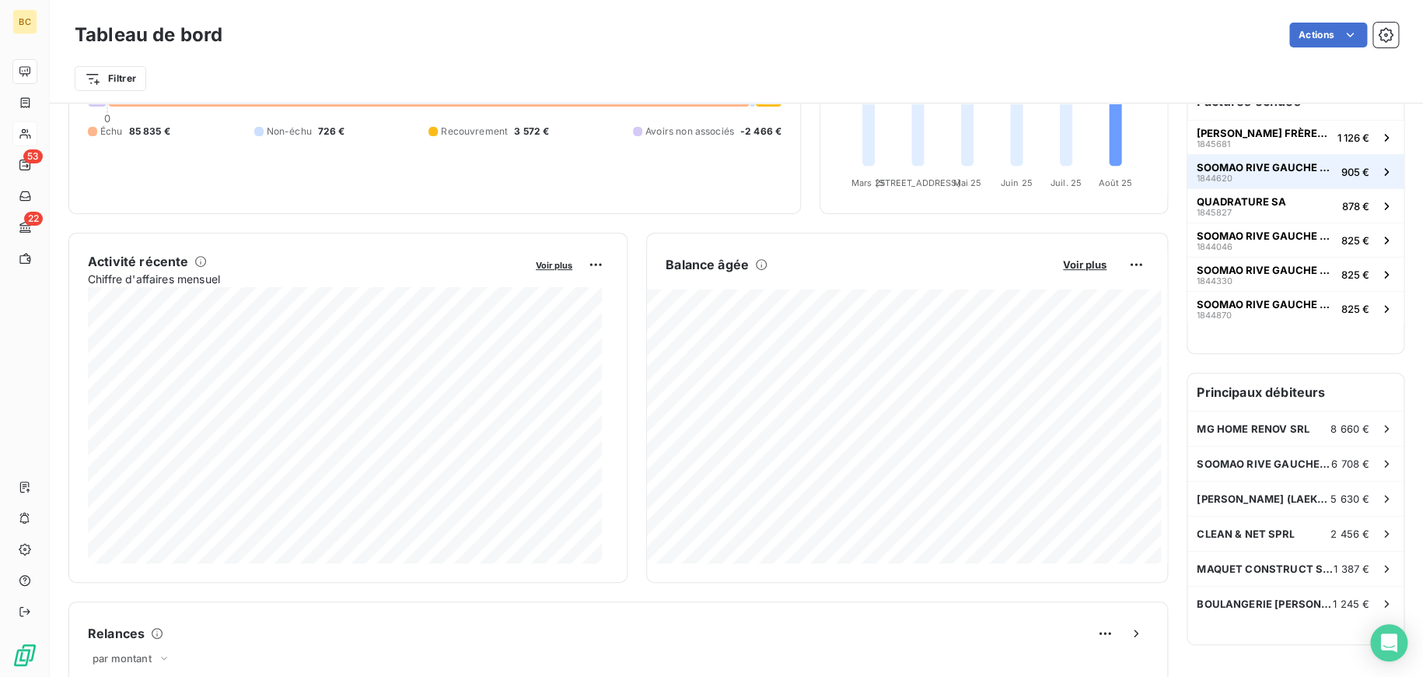
scroll to position [311, 0]
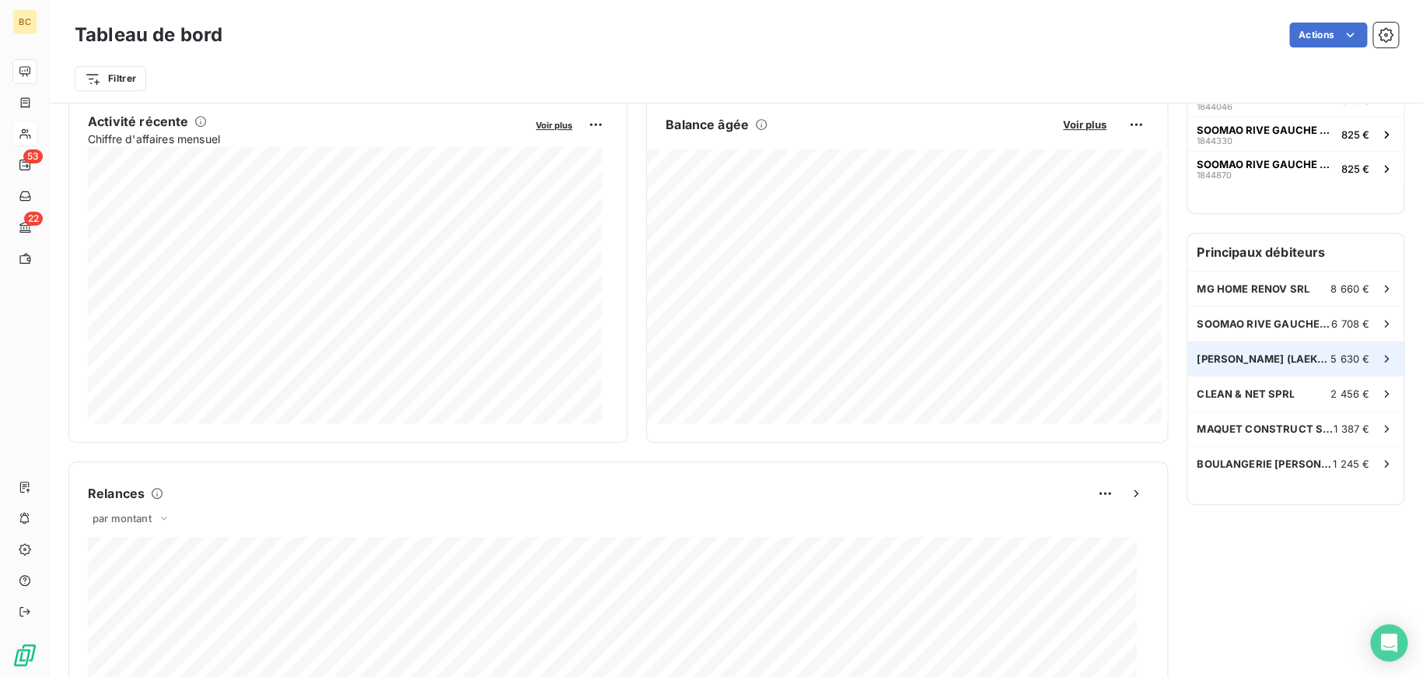
click at [1271, 352] on span "[PERSON_NAME] (LAEKEN SRL" at bounding box center [1264, 358] width 134 height 12
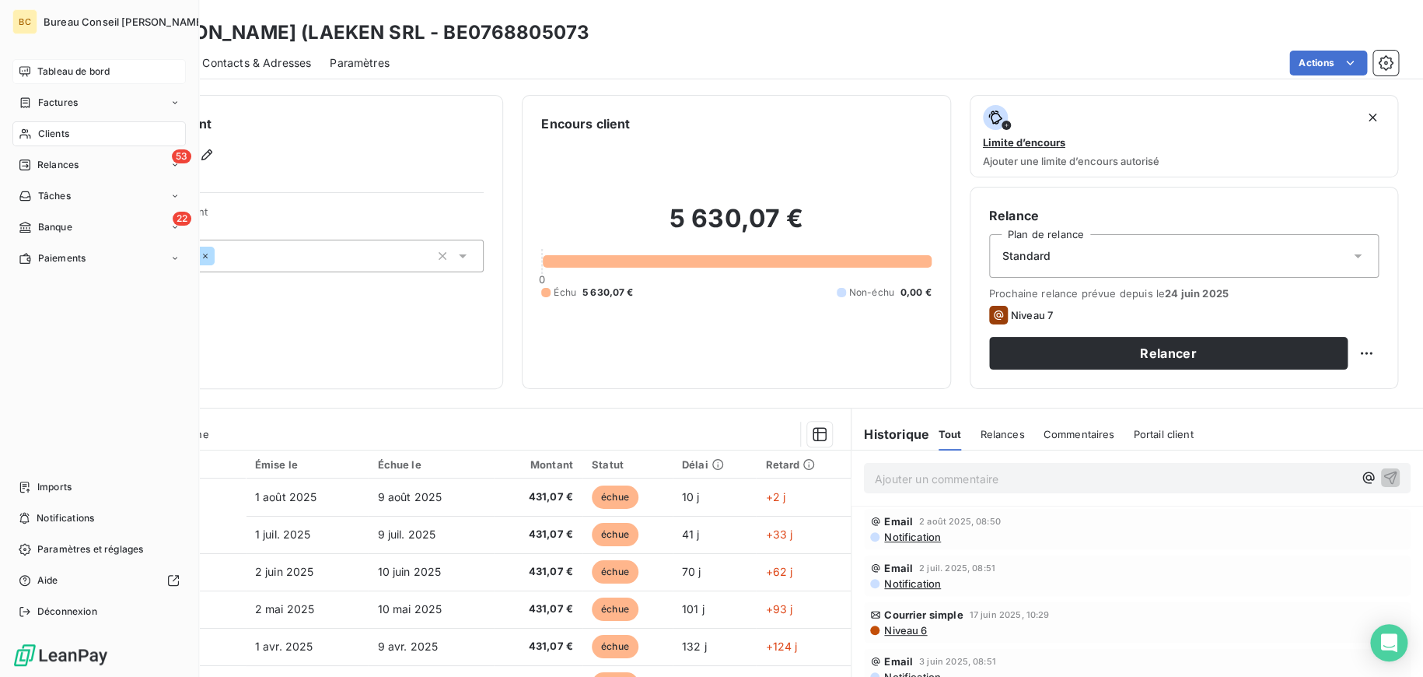
click at [44, 68] on span "Tableau de bord" at bounding box center [73, 72] width 72 height 14
